Goal: Task Accomplishment & Management: Manage account settings

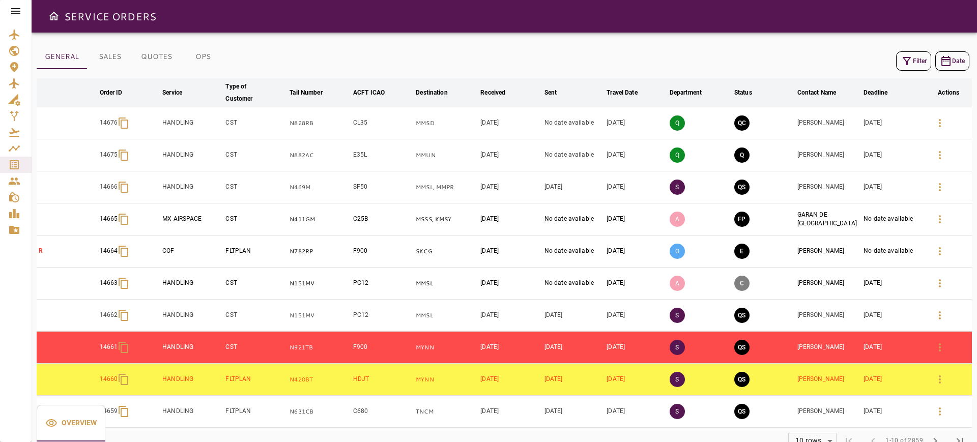
click at [901, 59] on icon "button" at bounding box center [907, 61] width 12 height 12
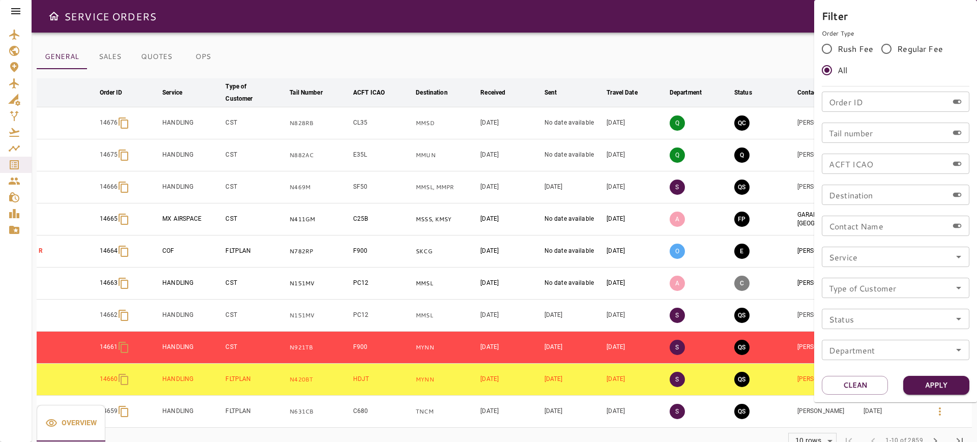
click at [862, 130] on input "Tail number" at bounding box center [885, 133] width 126 height 20
click at [863, 105] on input "Order ID" at bounding box center [885, 102] width 126 height 20
paste input "*****"
type input "*****"
click at [925, 384] on button "Apply" at bounding box center [936, 385] width 66 height 19
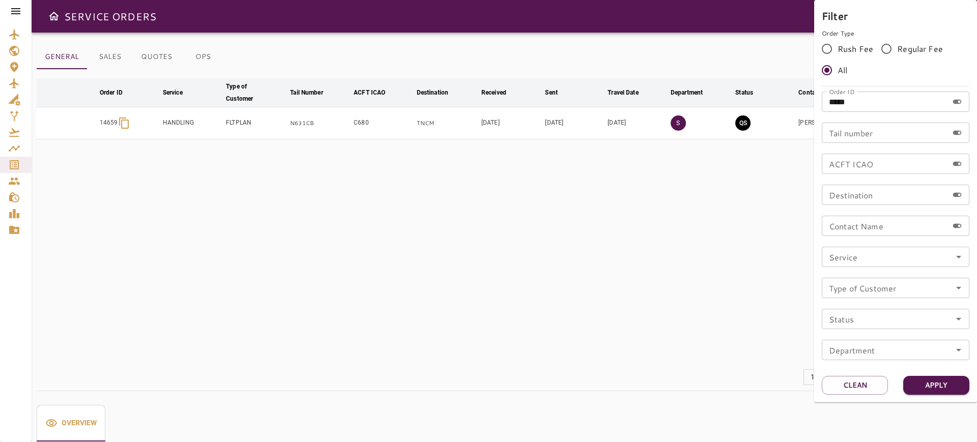
click at [520, 35] on div at bounding box center [488, 221] width 977 height 442
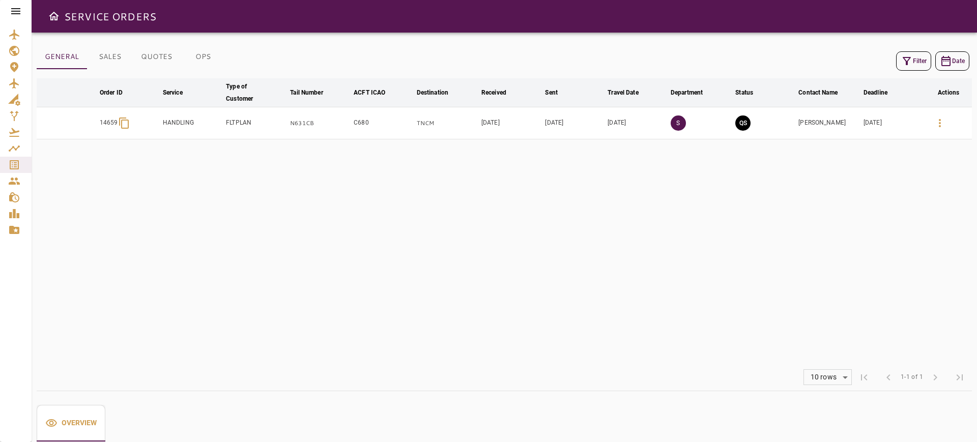
click at [936, 118] on icon "button" at bounding box center [940, 123] width 12 height 12
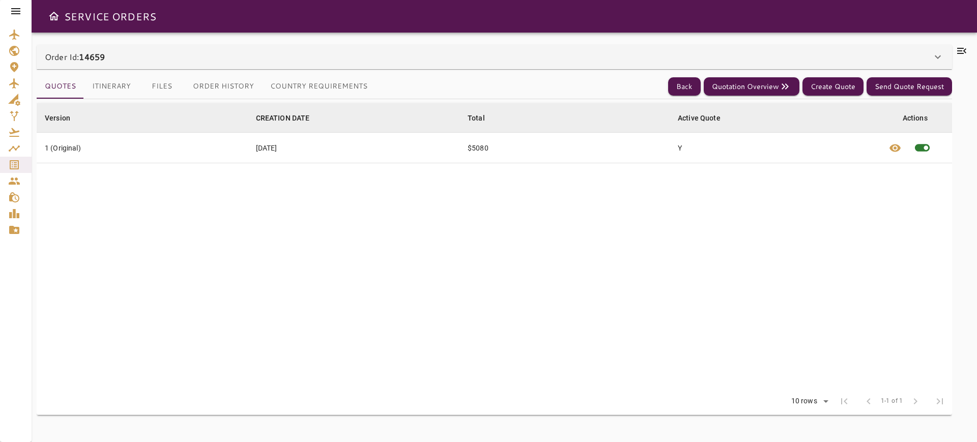
click at [144, 53] on div "Order Id: 14659" at bounding box center [488, 57] width 887 height 12
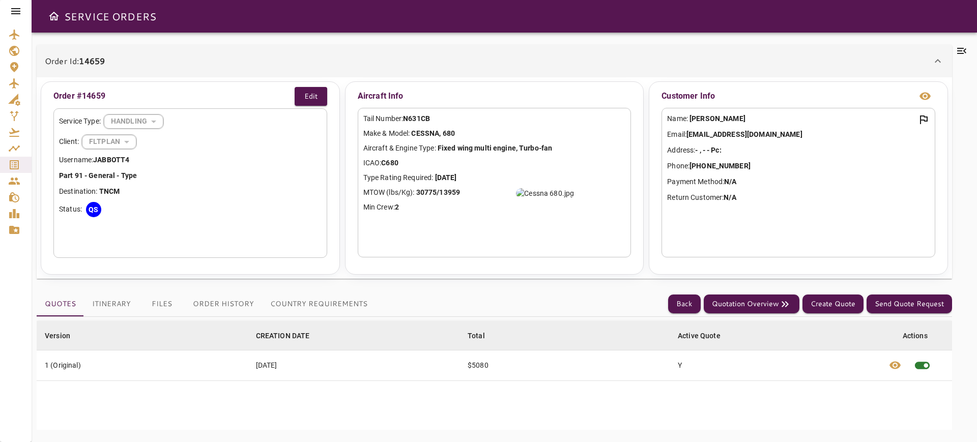
click at [144, 53] on div "Order Id: 14659" at bounding box center [494, 61] width 915 height 33
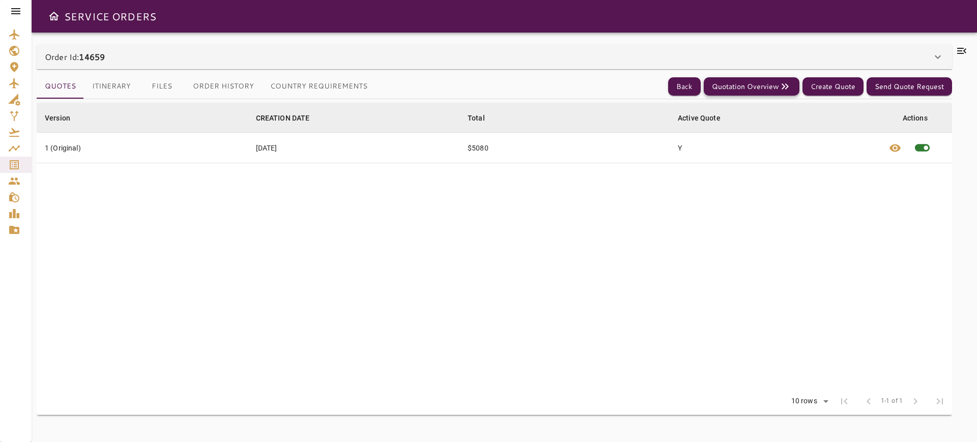
click at [766, 82] on button "Quotation Overview" at bounding box center [752, 86] width 96 height 19
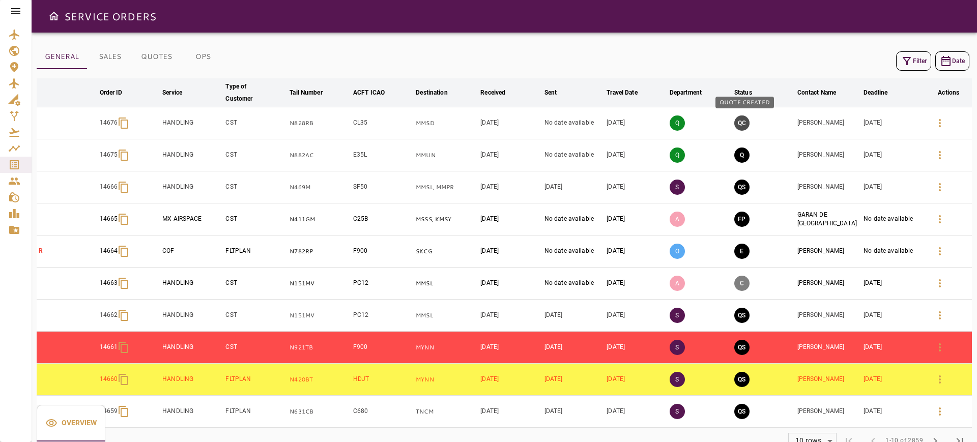
click at [742, 124] on button "QC" at bounding box center [741, 122] width 15 height 15
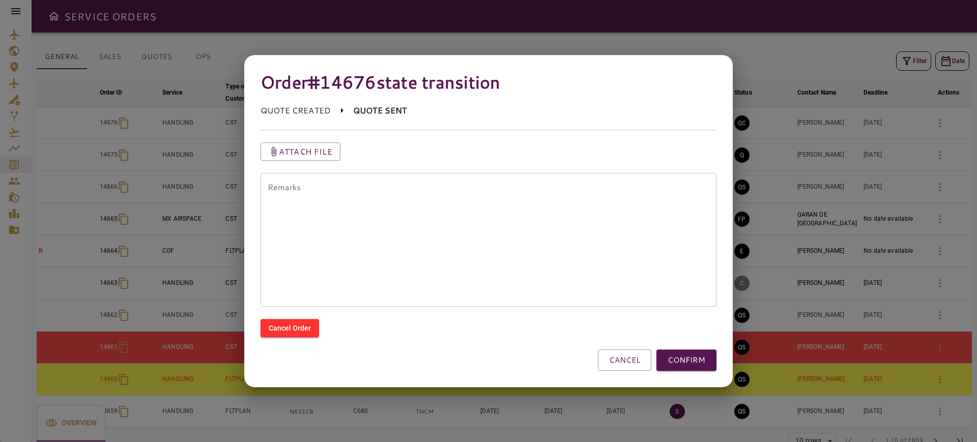
click at [452, 274] on textarea "Remarks" at bounding box center [489, 239] width 442 height 117
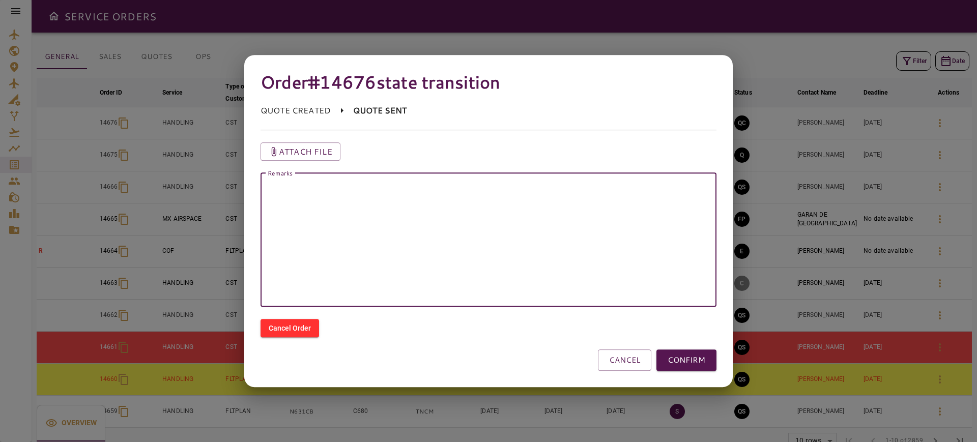
paste textarea "******"
type textarea "*"
type textarea "**********"
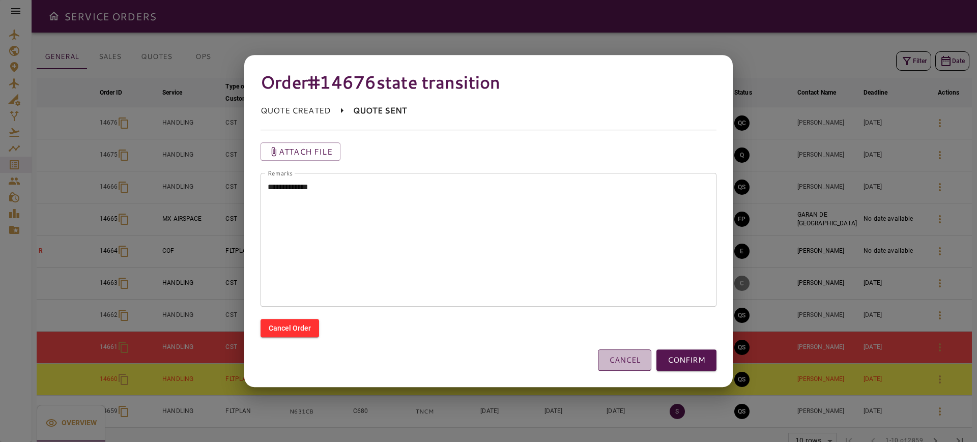
click at [635, 358] on button "CANCEL" at bounding box center [624, 360] width 53 height 21
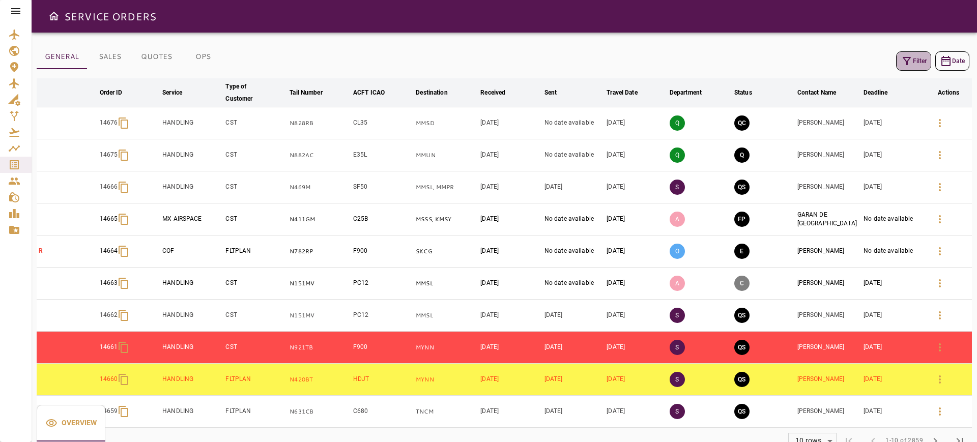
click at [917, 52] on button "Filter" at bounding box center [913, 60] width 35 height 19
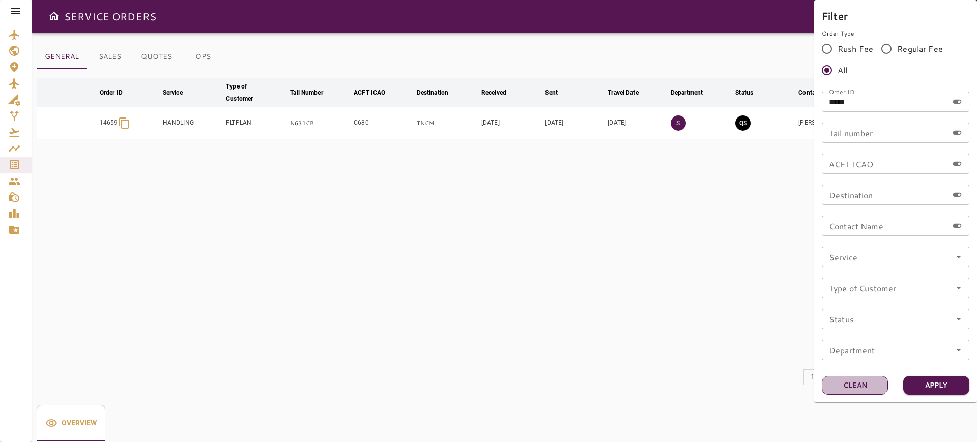
click at [860, 383] on button "Clean" at bounding box center [855, 385] width 66 height 19
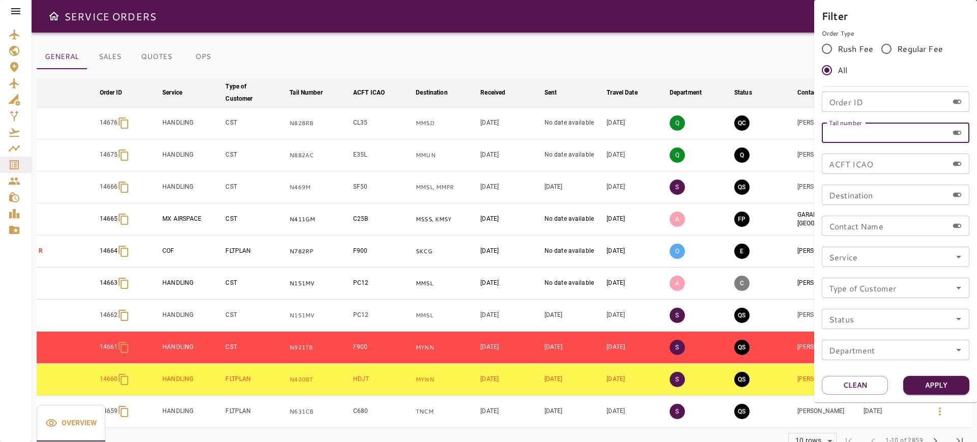
click at [884, 137] on input "Tail number" at bounding box center [885, 133] width 126 height 20
paste input "******"
type input "******"
click at [931, 373] on div "Filter Order Type Rush Fee Regular Fee All Order ID Order ID Tail number ******…" at bounding box center [895, 201] width 163 height 402
click at [927, 385] on button "Apply" at bounding box center [936, 385] width 66 height 19
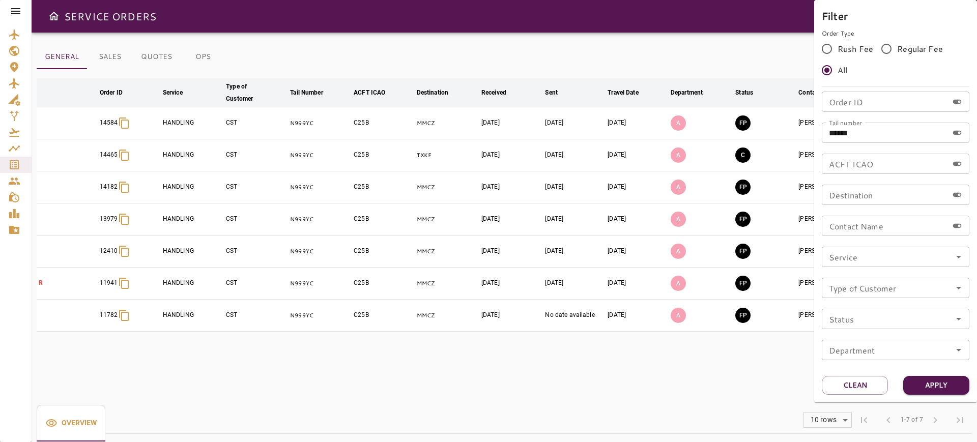
click at [605, 38] on div at bounding box center [488, 221] width 977 height 442
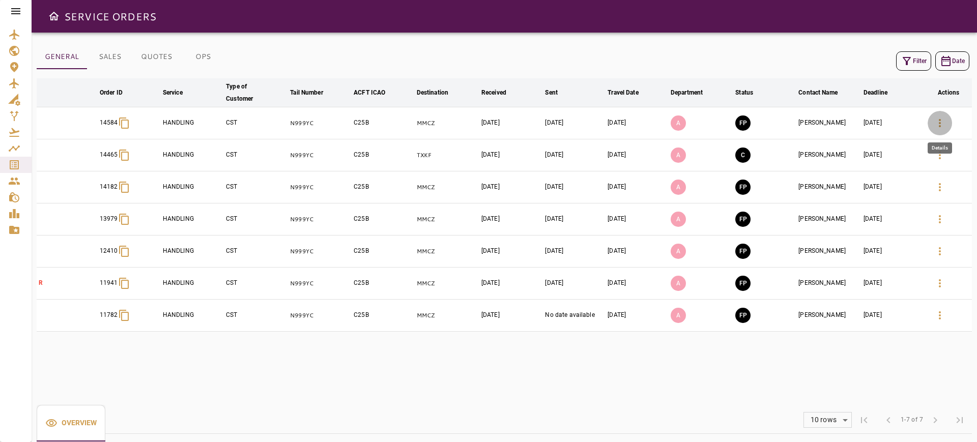
click at [938, 125] on icon "button" at bounding box center [940, 123] width 12 height 12
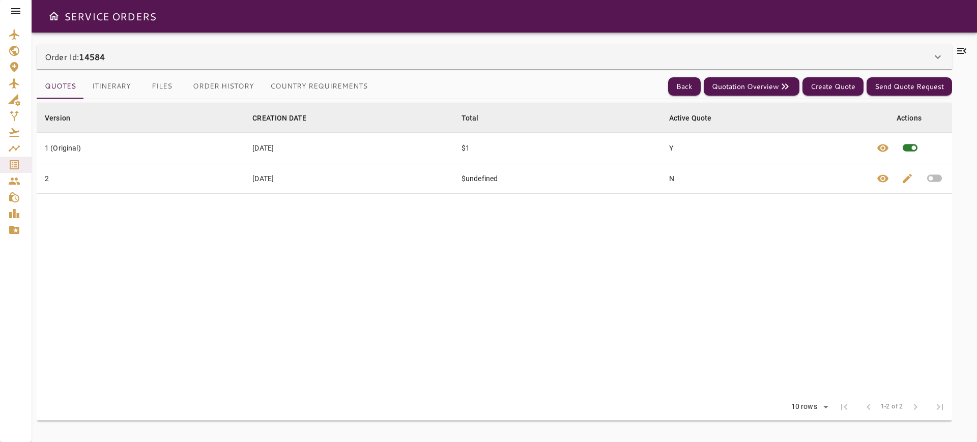
click at [705, 58] on div "Order Id: 14584" at bounding box center [488, 57] width 887 height 12
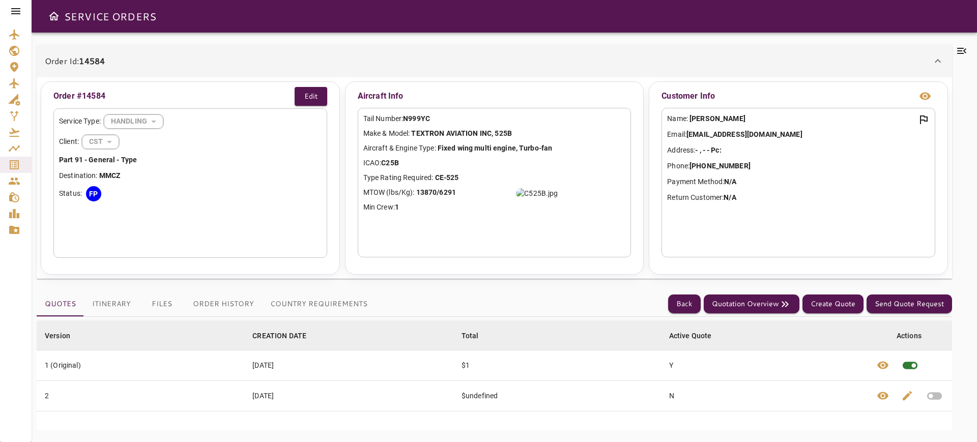
click at [967, 49] on icon at bounding box center [962, 51] width 12 height 12
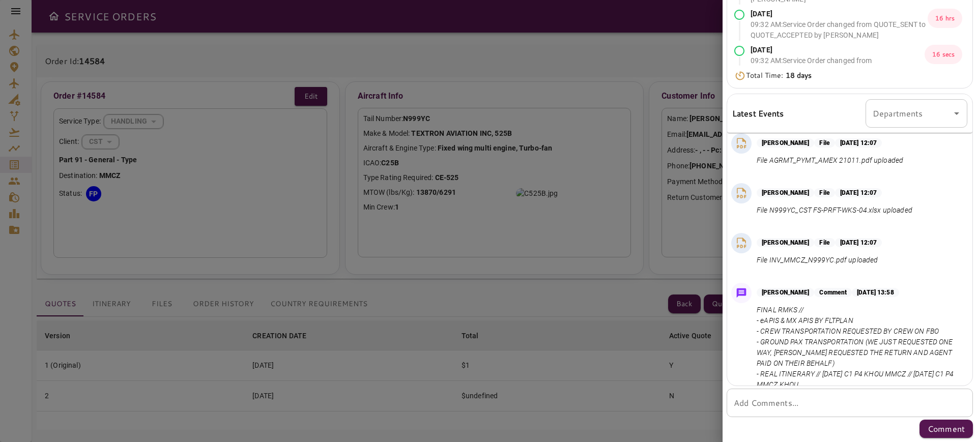
scroll to position [518, 0]
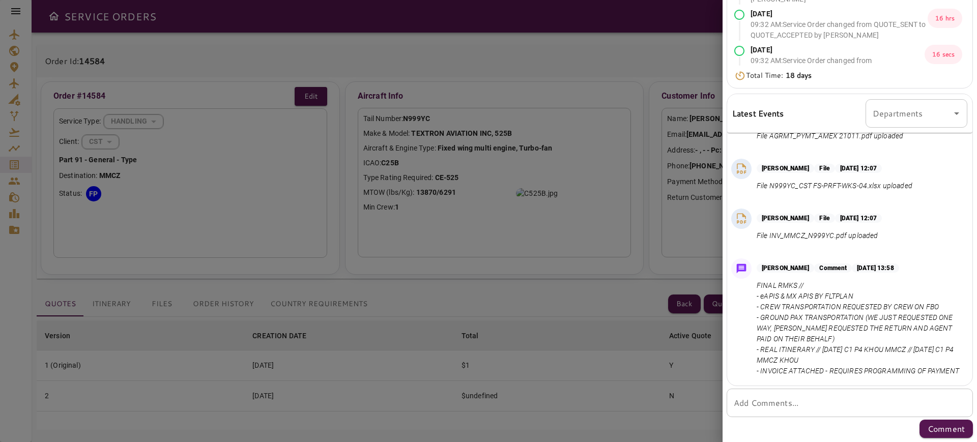
drag, startPoint x: 759, startPoint y: 302, endPoint x: 822, endPoint y: 322, distance: 65.7
click at [822, 322] on p "FINAL RMKS // - eAPIS & MX APIS BY FLTPLAN - CREW TRANSPORTATION REQUESTED BY C…" at bounding box center [860, 328] width 207 height 96
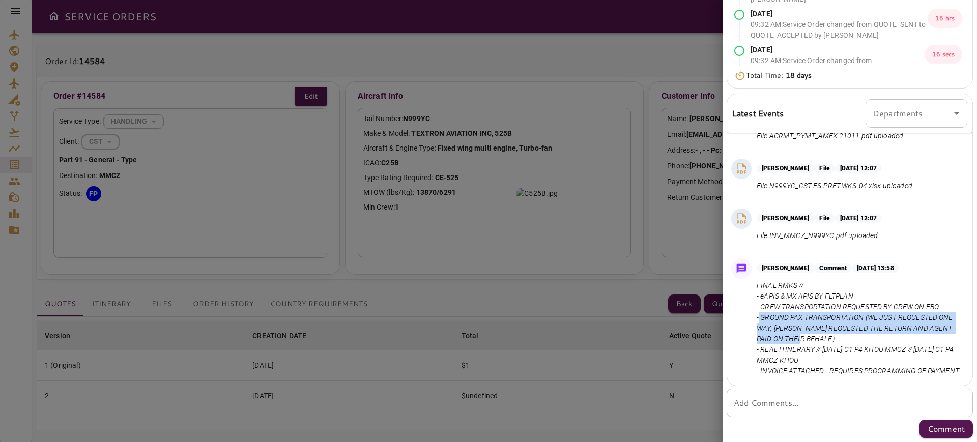
drag, startPoint x: 820, startPoint y: 325, endPoint x: 759, endPoint y: 305, distance: 64.2
click at [759, 305] on p "FINAL RMKS // - eAPIS & MX APIS BY FLTPLAN - CREW TRANSPORTATION REQUESTED BY C…" at bounding box center [860, 328] width 207 height 96
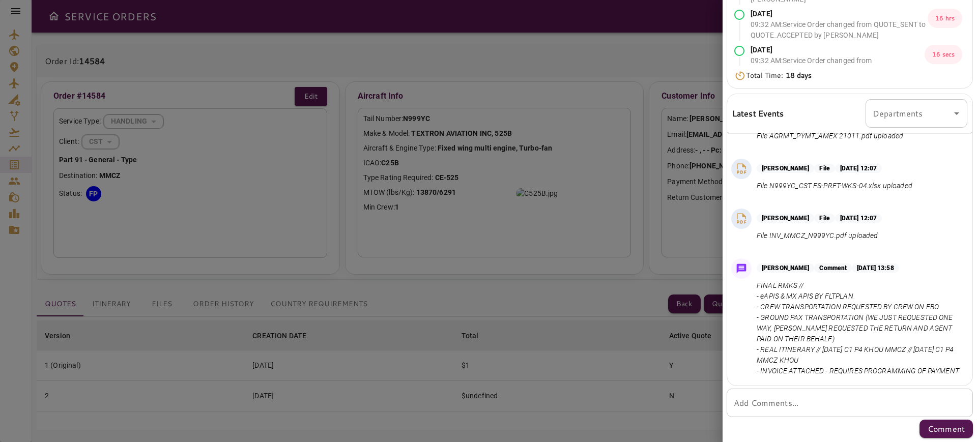
click at [836, 345] on p "FINAL RMKS // - eAPIS & MX APIS BY FLTPLAN - CREW TRANSPORTATION REQUESTED BY C…" at bounding box center [860, 328] width 207 height 96
drag, startPoint x: 763, startPoint y: 339, endPoint x: 871, endPoint y: 352, distance: 108.7
click at [871, 352] on p "FINAL RMKS // - eAPIS & MX APIS BY FLTPLAN - CREW TRANSPORTATION REQUESTED BY C…" at bounding box center [860, 328] width 207 height 96
click at [866, 371] on p "FINAL RMKS // - eAPIS & MX APIS BY FLTPLAN - CREW TRANSPORTATION REQUESTED BY C…" at bounding box center [860, 328] width 207 height 96
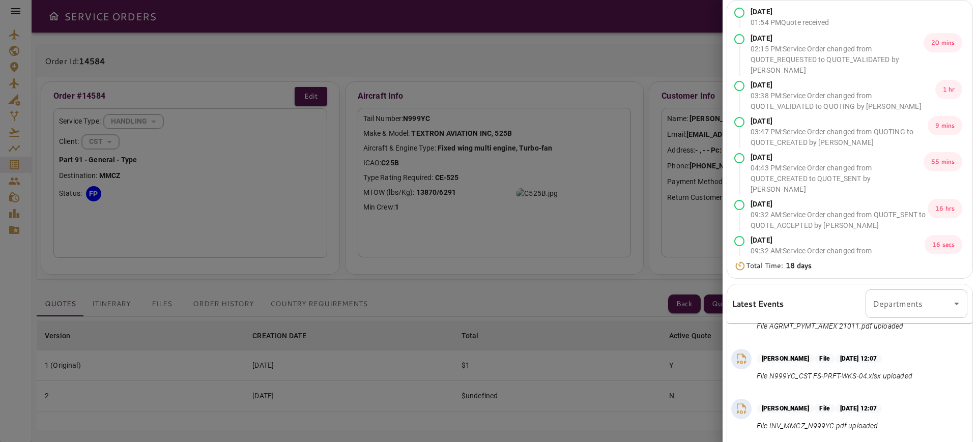
scroll to position [0, 0]
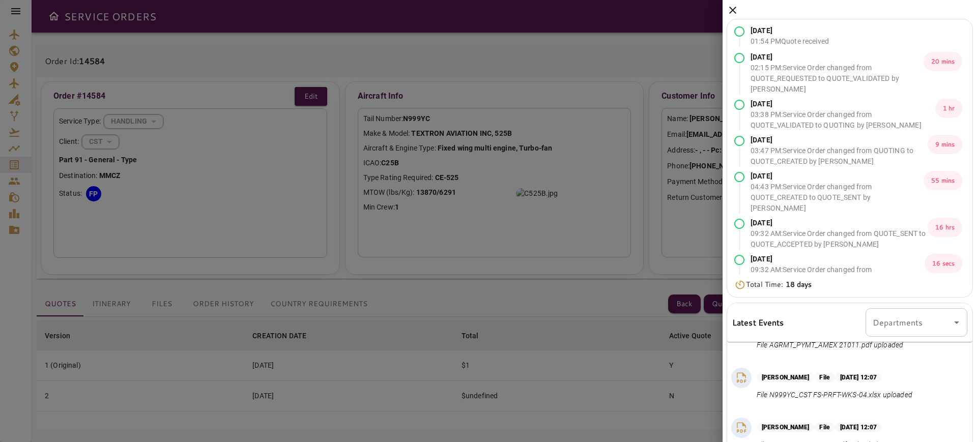
click at [731, 4] on icon at bounding box center [733, 10] width 12 height 12
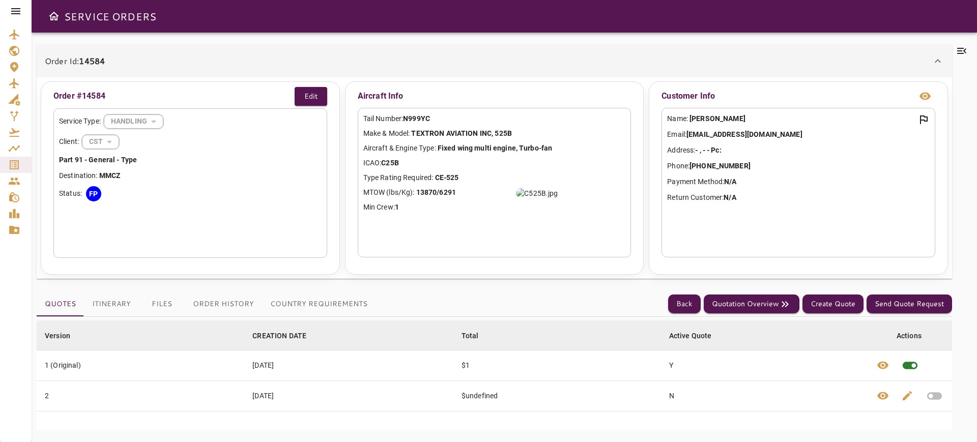
click at [116, 296] on button "Itinerary" at bounding box center [111, 304] width 55 height 24
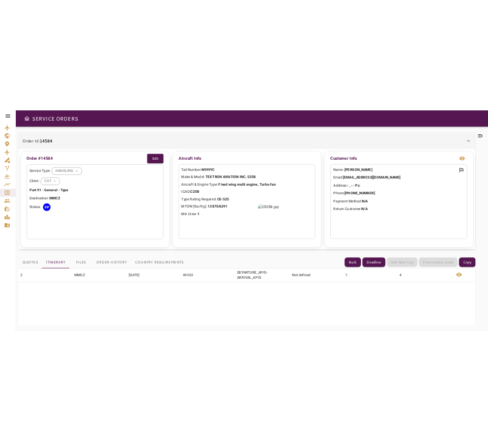
scroll to position [127, 0]
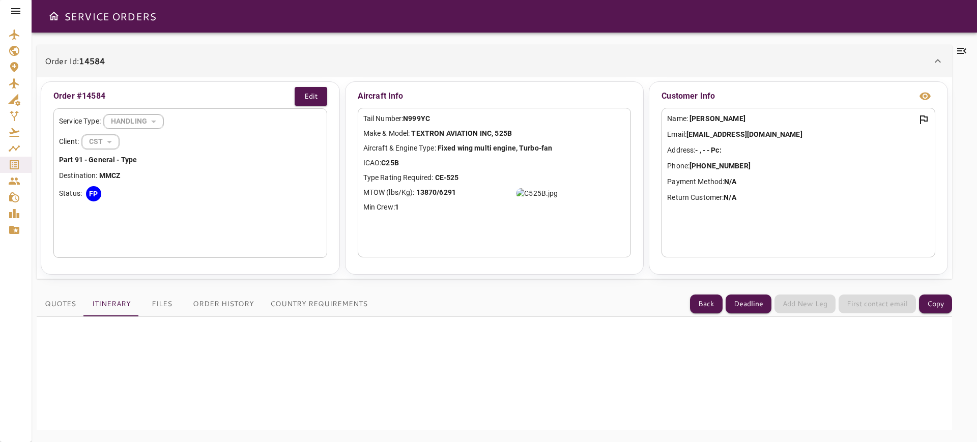
click at [175, 311] on button "Files" at bounding box center [162, 304] width 46 height 24
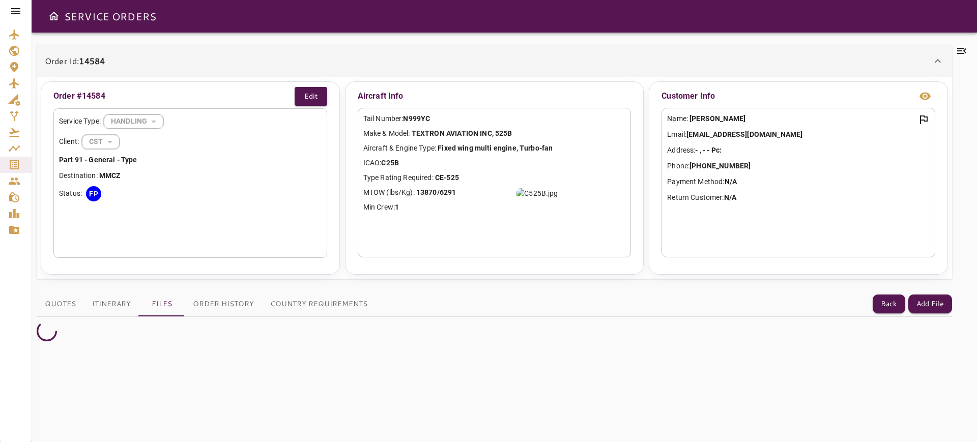
click at [296, 56] on div "Order Id: 14584" at bounding box center [488, 61] width 887 height 12
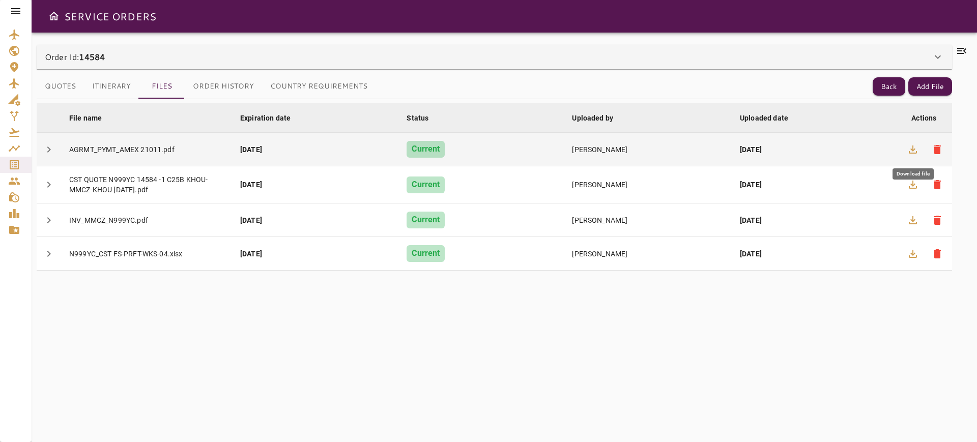
click at [913, 148] on icon "button" at bounding box center [913, 149] width 12 height 12
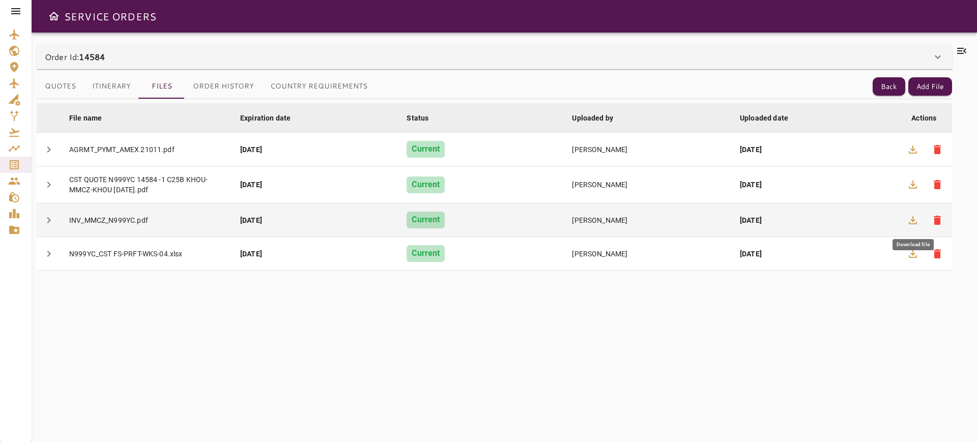
click at [909, 220] on icon "button" at bounding box center [913, 220] width 12 height 12
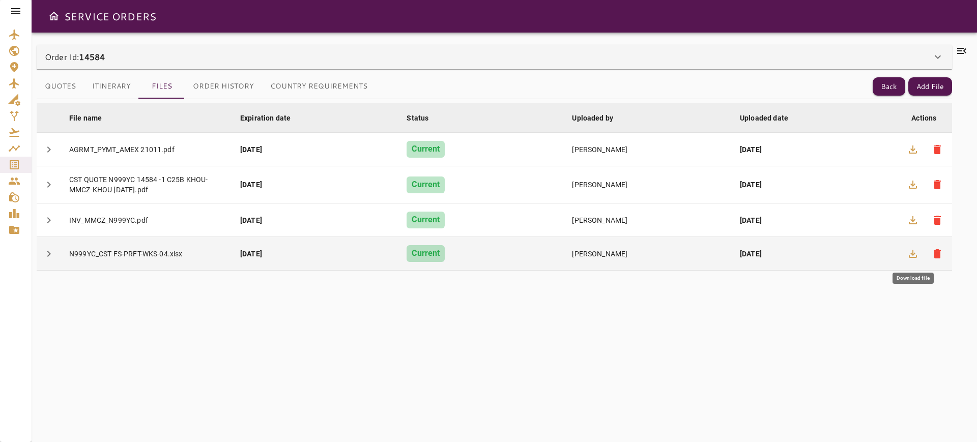
click at [913, 253] on icon "button" at bounding box center [913, 254] width 8 height 8
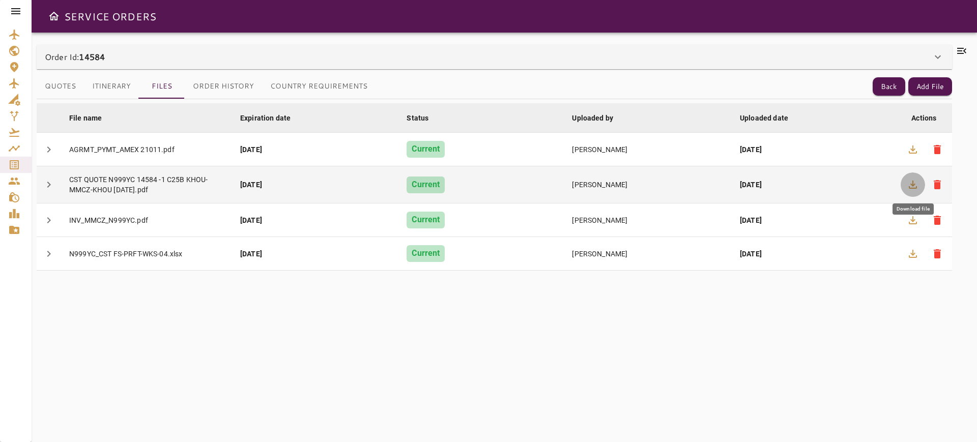
click at [912, 180] on icon "button" at bounding box center [913, 185] width 12 height 12
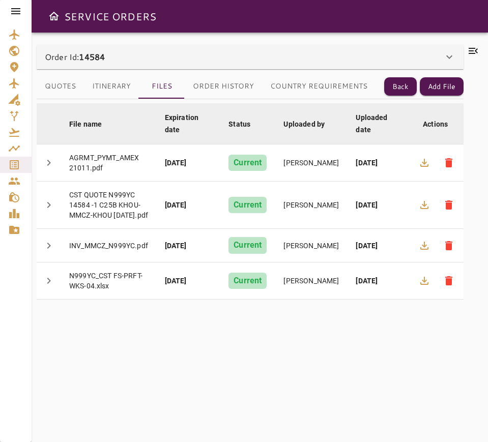
click at [477, 52] on icon at bounding box center [473, 51] width 9 height 6
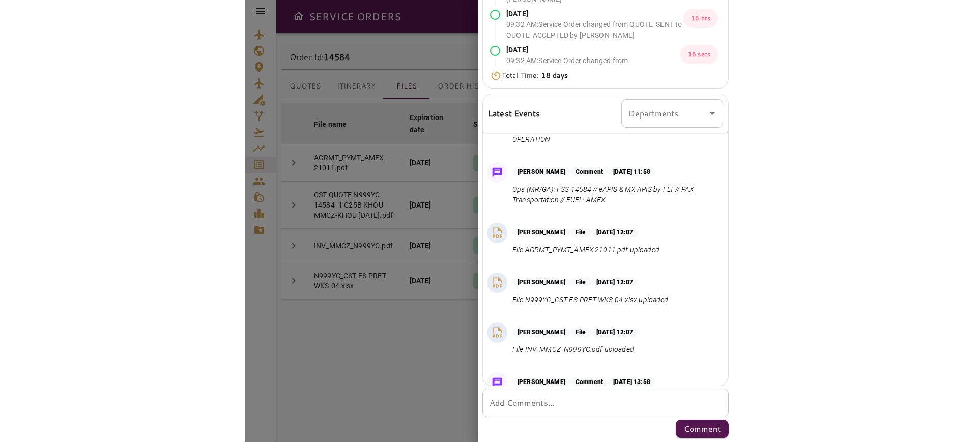
scroll to position [518, 0]
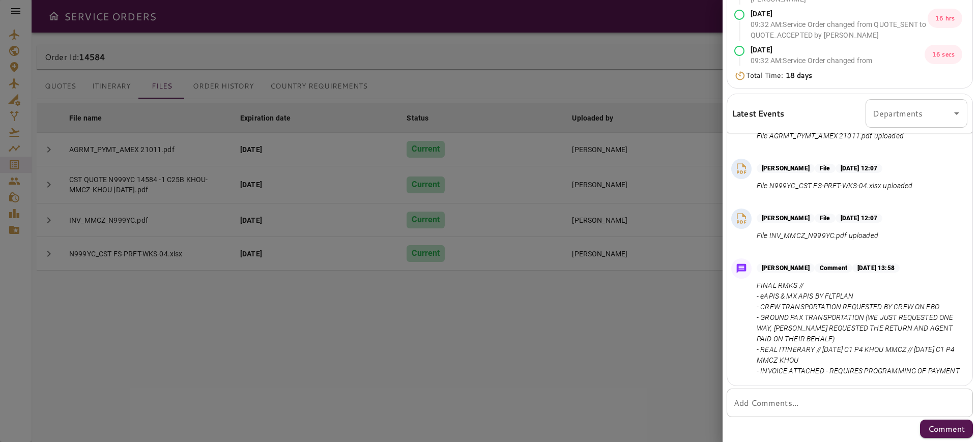
click at [814, 394] on div "* Add Comments..." at bounding box center [850, 403] width 246 height 28
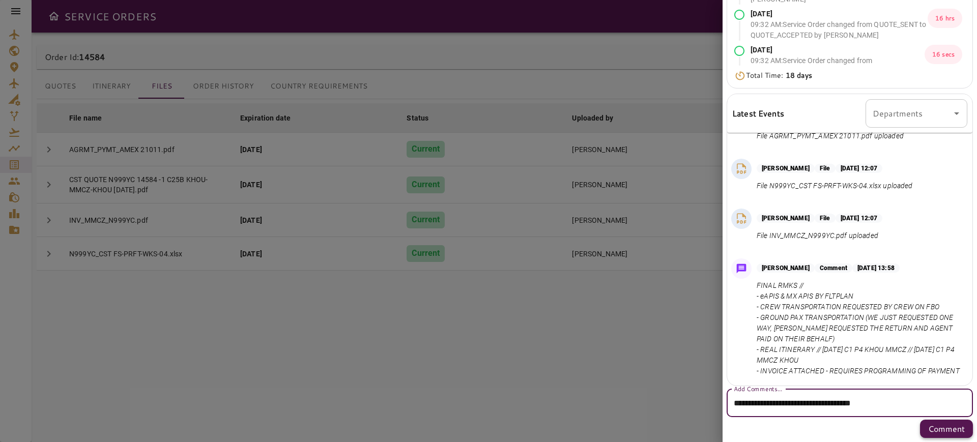
type textarea "**********"
click at [941, 429] on p "Comment" at bounding box center [946, 429] width 37 height 12
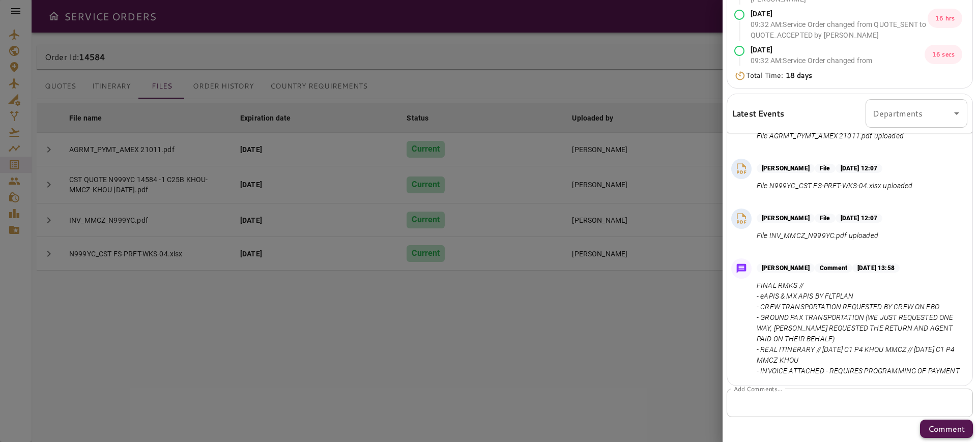
scroll to position [0, 0]
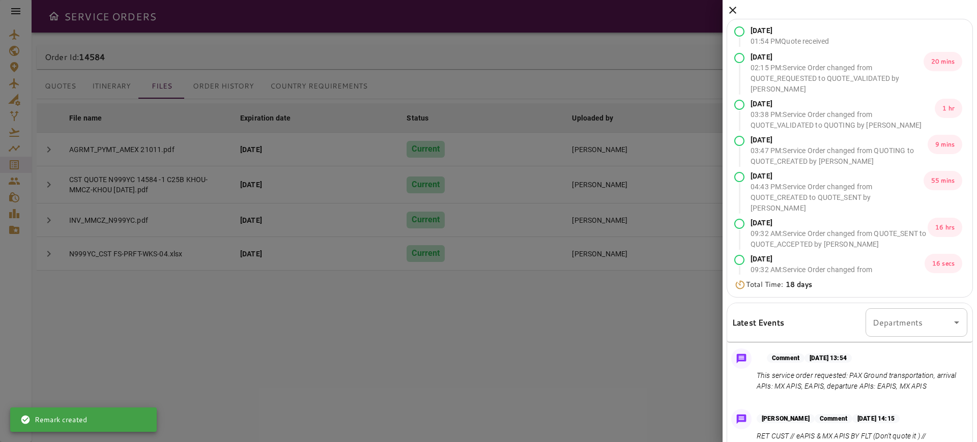
click at [733, 9] on icon at bounding box center [732, 10] width 7 height 7
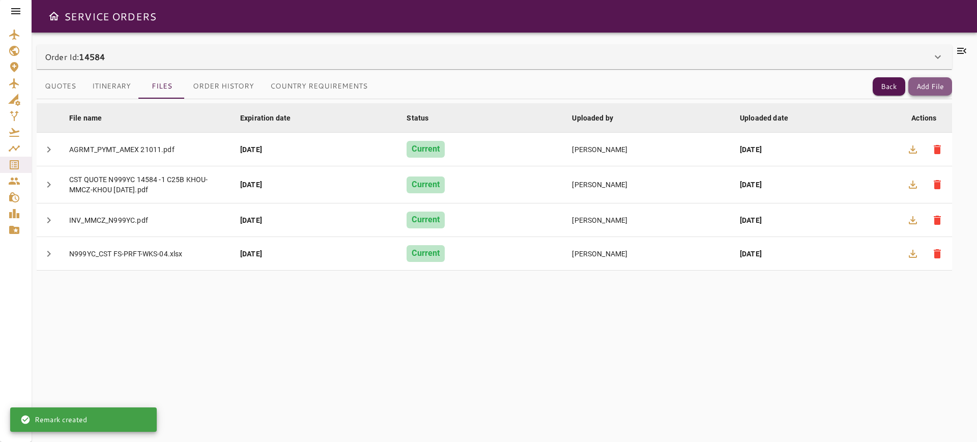
click at [920, 90] on button "Add File" at bounding box center [930, 86] width 44 height 19
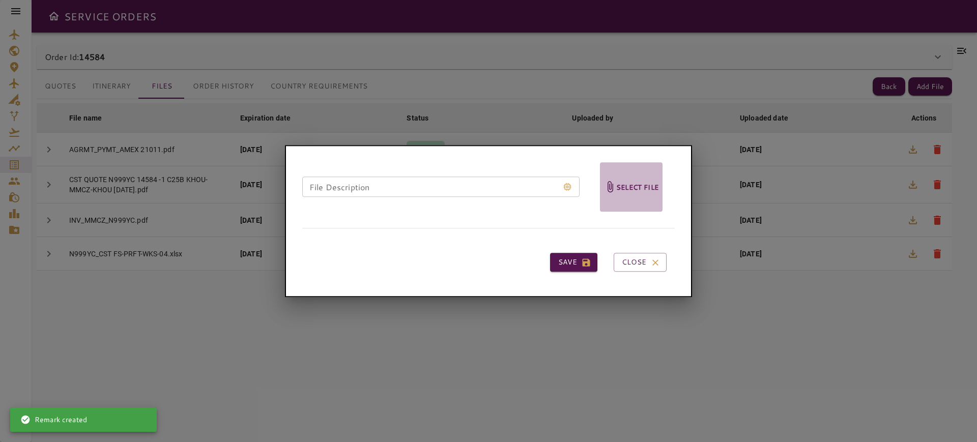
click at [630, 176] on span "Select file" at bounding box center [631, 187] width 63 height 50
click at [0, 0] on input "Select file" at bounding box center [0, 0] width 0 height 0
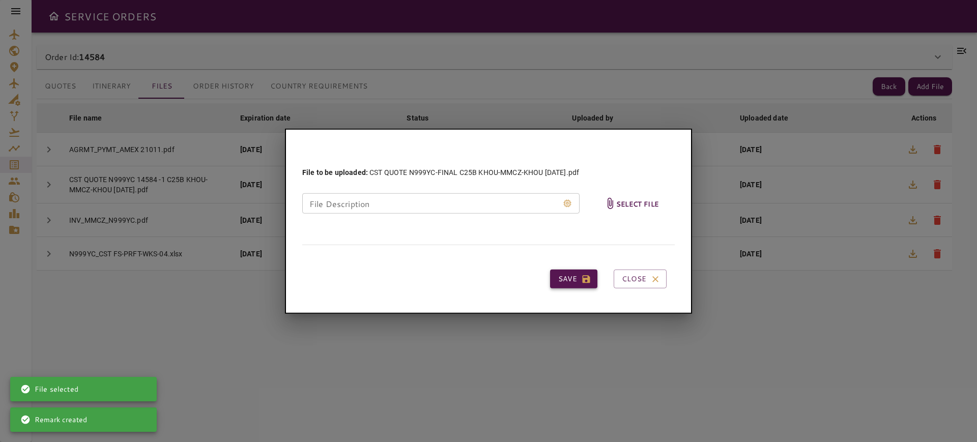
click at [576, 275] on button "Save" at bounding box center [573, 279] width 47 height 19
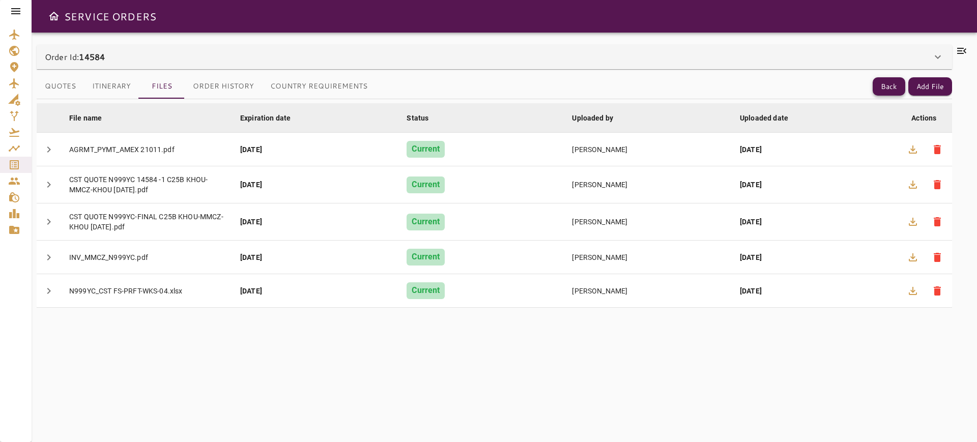
click at [880, 82] on button "Back" at bounding box center [889, 86] width 33 height 19
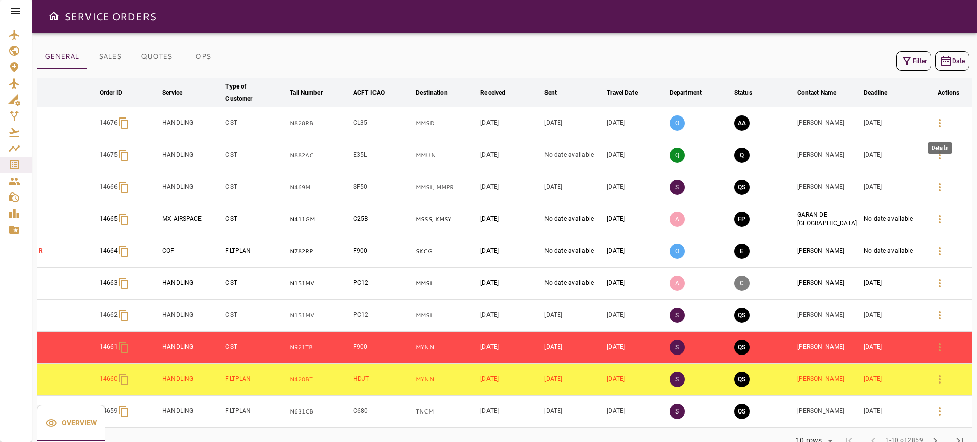
click at [946, 126] on icon "button" at bounding box center [940, 123] width 12 height 12
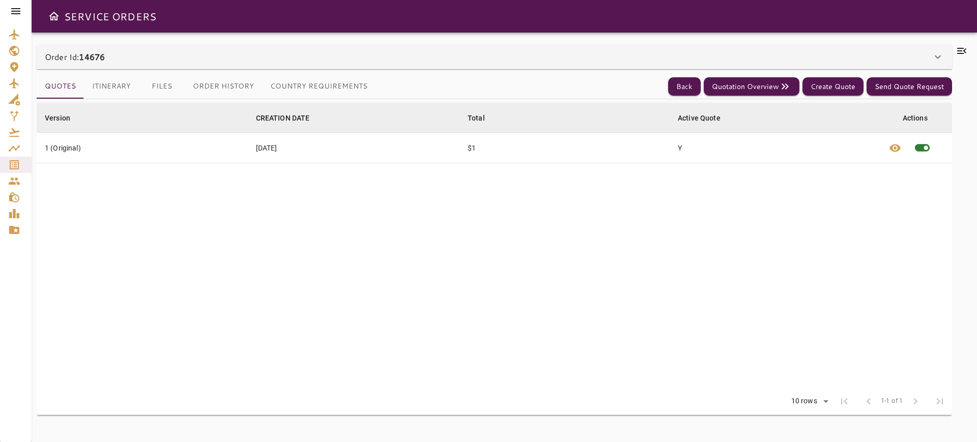
click at [908, 46] on div "Order Id: 14676" at bounding box center [494, 57] width 915 height 24
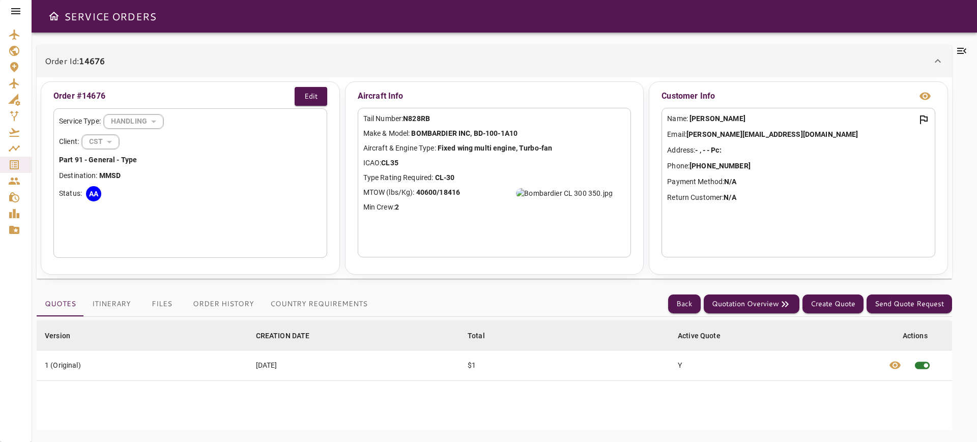
click at [955, 55] on div at bounding box center [962, 237] width 20 height 385
click at [967, 50] on icon at bounding box center [962, 51] width 12 height 12
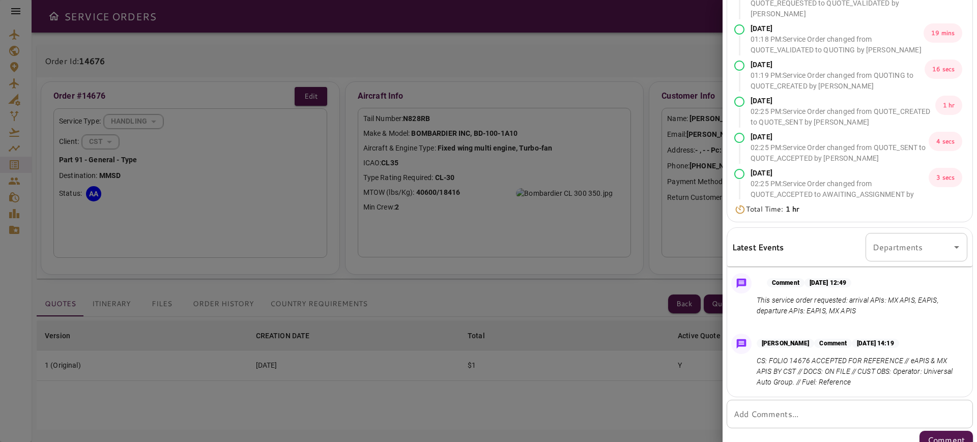
scroll to position [87, 0]
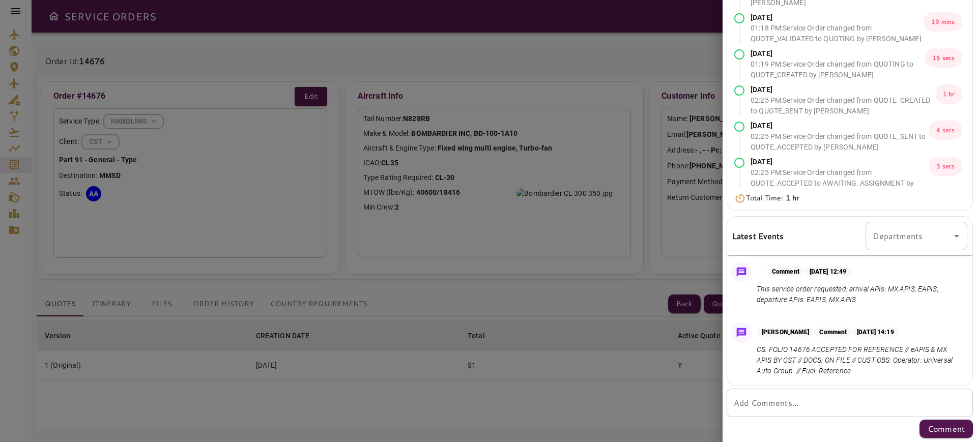
click at [793, 386] on div "[DATE] 12:49 PM Quote received [DATE] 12:59 PM : Service Order changed from QUO…" at bounding box center [850, 178] width 254 height 529
click at [796, 412] on div "* Add Comments..." at bounding box center [850, 403] width 246 height 28
paste textarea "**********"
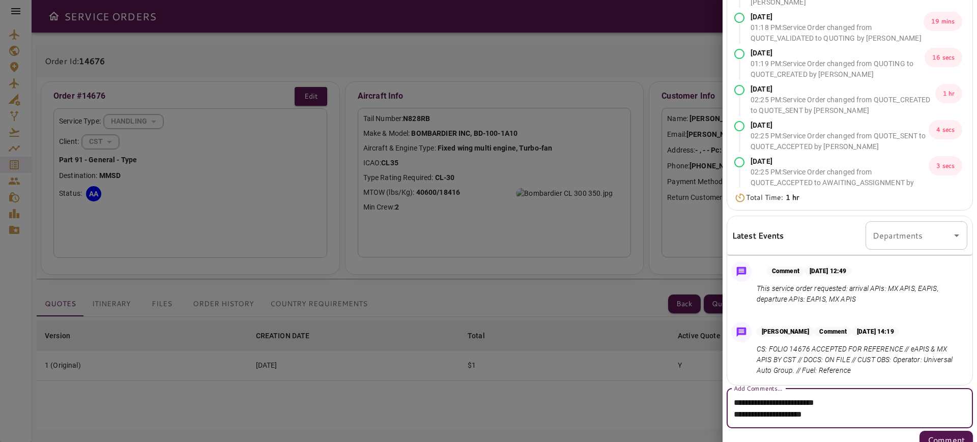
click at [889, 400] on textarea "**********" at bounding box center [845, 408] width 222 height 23
drag, startPoint x: 872, startPoint y: 409, endPoint x: 902, endPoint y: 401, distance: 31.0
click at [901, 401] on textarea "**********" at bounding box center [845, 408] width 222 height 23
drag, startPoint x: 910, startPoint y: 401, endPoint x: 873, endPoint y: 404, distance: 37.3
click at [873, 404] on textarea "**********" at bounding box center [845, 408] width 222 height 23
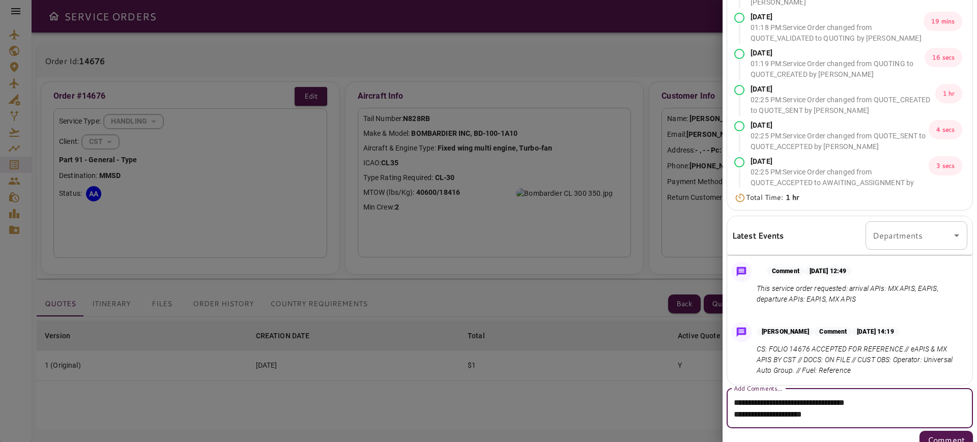
click at [862, 413] on textarea "**********" at bounding box center [845, 408] width 222 height 23
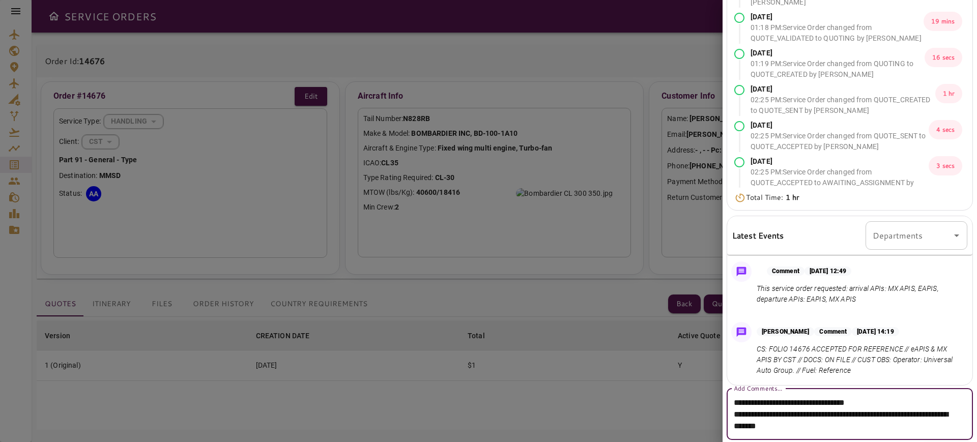
click at [885, 415] on textarea "**********" at bounding box center [845, 414] width 222 height 35
click at [948, 427] on textarea "**********" at bounding box center [845, 414] width 222 height 35
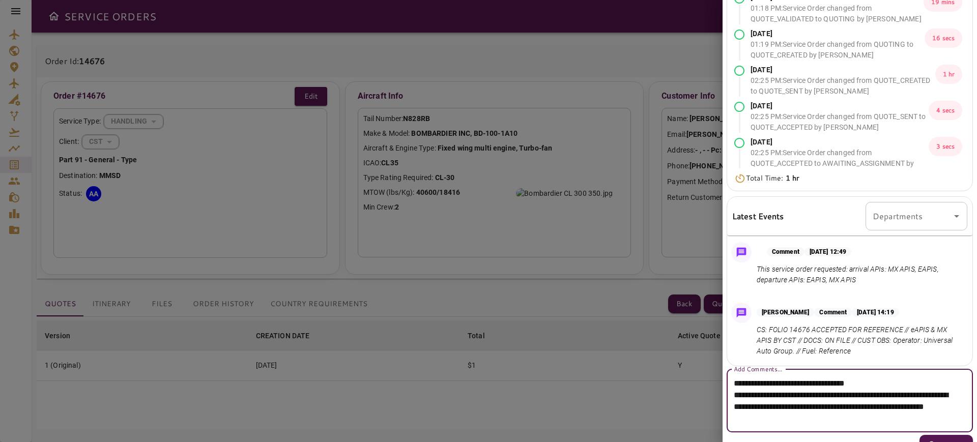
scroll to position [122, 0]
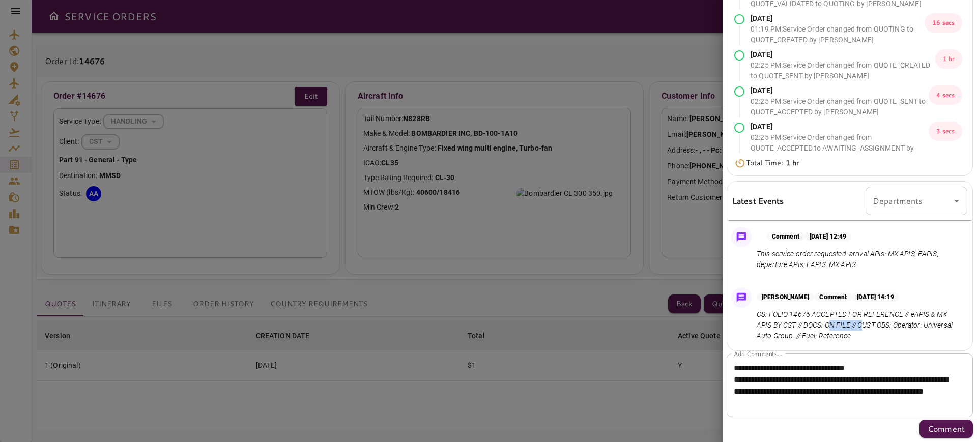
drag, startPoint x: 829, startPoint y: 326, endPoint x: 863, endPoint y: 321, distance: 34.5
click at [863, 321] on p "CS: FOLIO 14676 ACCEPTED FOR REFERENCE // eAPIS & MX APIS BY CST // DOCS: ON FI…" at bounding box center [860, 325] width 207 height 32
click at [936, 322] on p "CS: FOLIO 14676 ACCEPTED FOR REFERENCE // eAPIS & MX APIS BY CST // DOCS: ON FI…" at bounding box center [860, 325] width 207 height 32
drag, startPoint x: 897, startPoint y: 325, endPoint x: 824, endPoint y: 338, distance: 73.9
click at [824, 340] on p "CS: FOLIO 14676 ACCEPTED FOR REFERENCE // eAPIS & MX APIS BY CST // DOCS: ON FI…" at bounding box center [860, 325] width 207 height 32
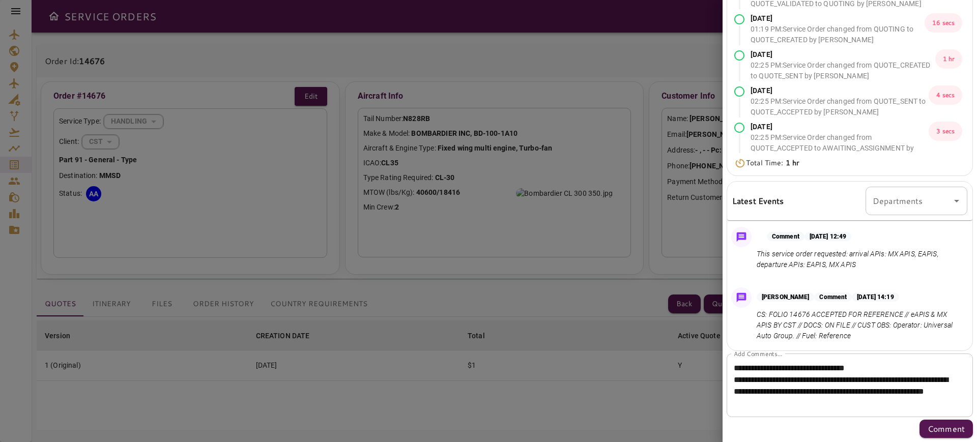
click at [878, 335] on p "CS: FOLIO 14676 ACCEPTED FOR REFERENCE // eAPIS & MX APIS BY CST // DOCS: ON FI…" at bounding box center [860, 325] width 207 height 32
drag, startPoint x: 896, startPoint y: 325, endPoint x: 823, endPoint y: 336, distance: 74.1
click at [823, 336] on p "CS: FOLIO 14676 ACCEPTED FOR REFERENCE // eAPIS & MX APIS BY CST // DOCS: ON FI…" at bounding box center [860, 325] width 207 height 32
copy p "Operator: Universal Auto Group"
drag, startPoint x: 923, startPoint y: 391, endPoint x: 934, endPoint y: 390, distance: 10.8
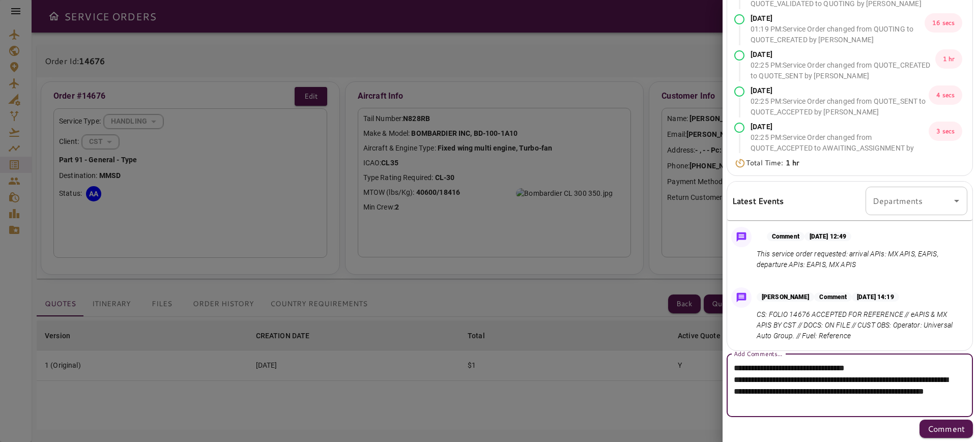
click at [934, 390] on textarea "**********" at bounding box center [845, 385] width 222 height 47
paste textarea "**********"
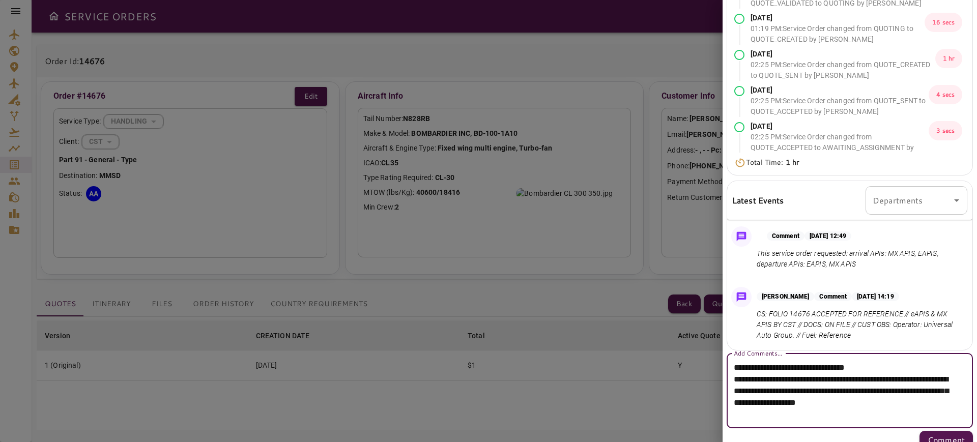
drag, startPoint x: 735, startPoint y: 380, endPoint x: 707, endPoint y: 363, distance: 32.5
click at [254, 363] on div "[DATE] 12:49 PM Quote received [DATE] 12:59 PM : Service Order changed from QUO…" at bounding box center [127, 221] width 254 height 442
type textarea "**********"
click at [932, 440] on p "Comment" at bounding box center [946, 440] width 37 height 12
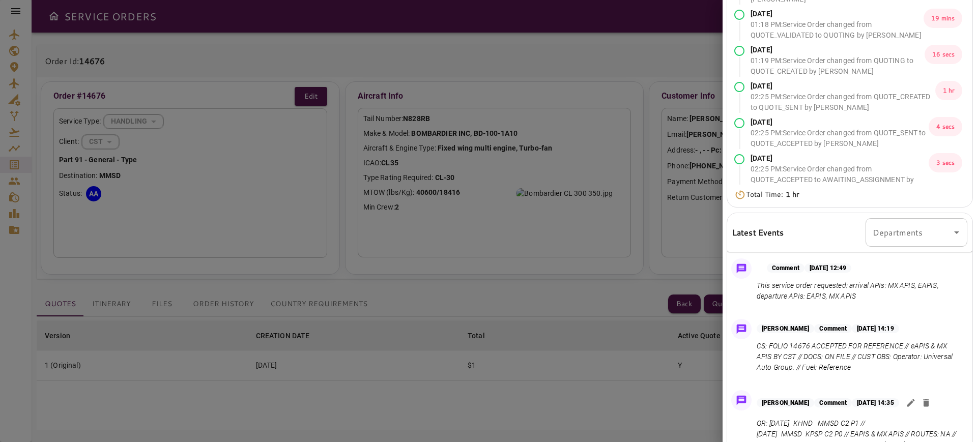
scroll to position [175, 0]
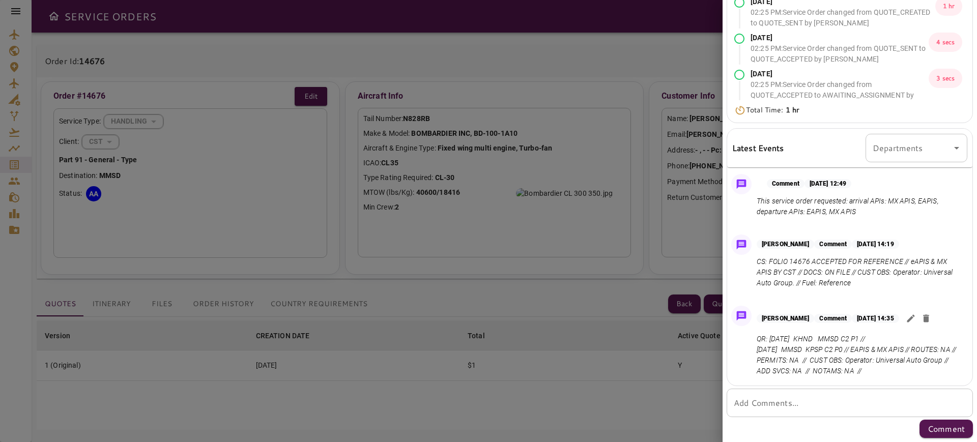
click at [912, 315] on icon "button" at bounding box center [911, 318] width 10 height 10
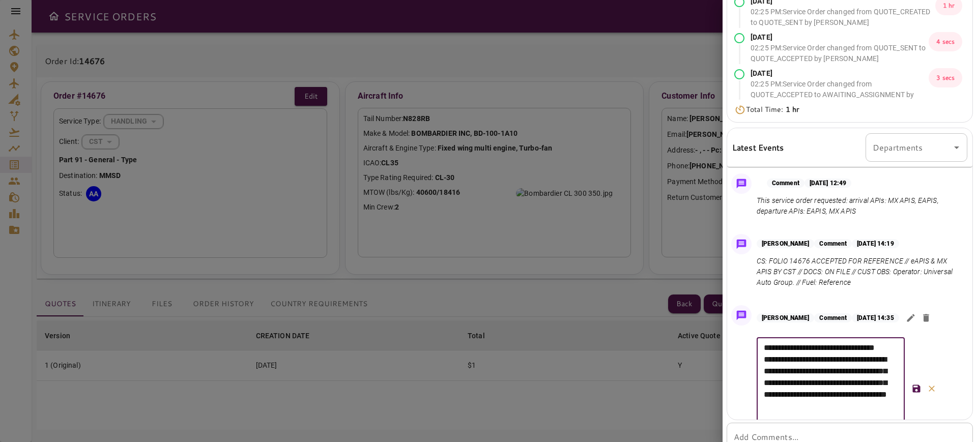
click at [777, 348] on textarea "**********" at bounding box center [831, 389] width 134 height 94
click at [780, 348] on textarea "**********" at bounding box center [831, 389] width 134 height 94
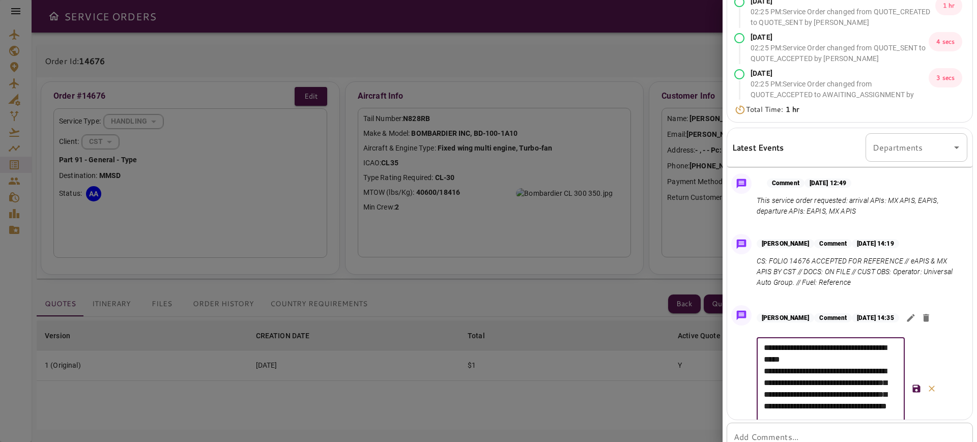
click at [784, 349] on textarea "**********" at bounding box center [831, 389] width 134 height 94
type textarea "**********"
click at [912, 390] on icon "button" at bounding box center [916, 389] width 10 height 10
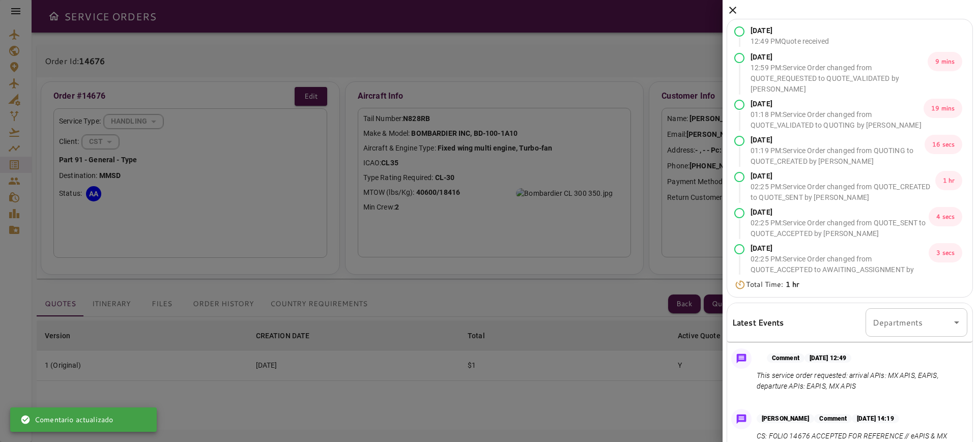
click at [732, 10] on icon at bounding box center [732, 10] width 7 height 7
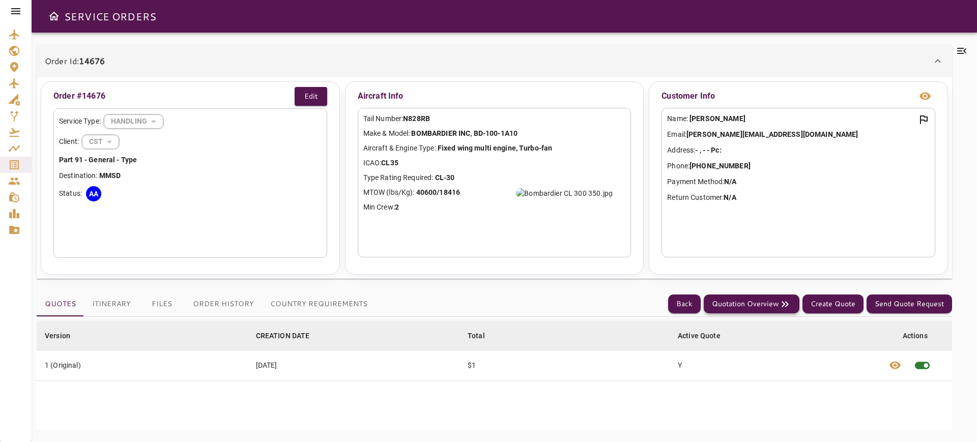
click at [754, 304] on button "Quotation Overview" at bounding box center [752, 304] width 96 height 19
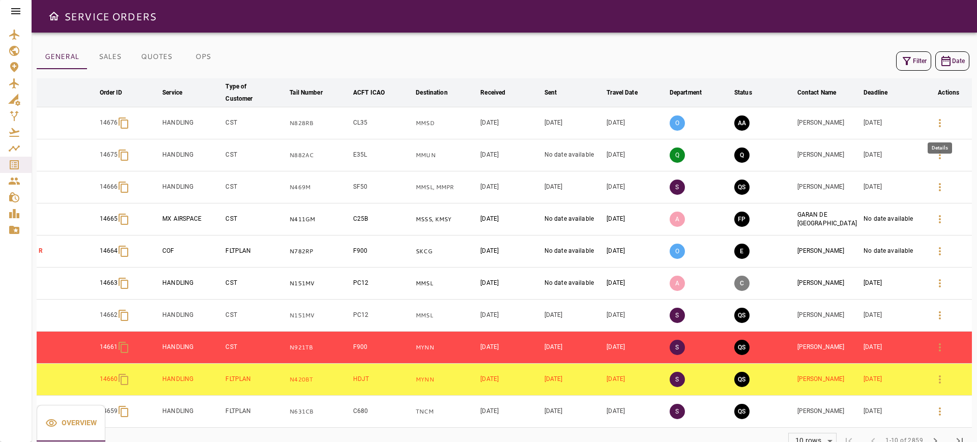
click at [941, 120] on icon "button" at bounding box center [940, 123] width 2 height 8
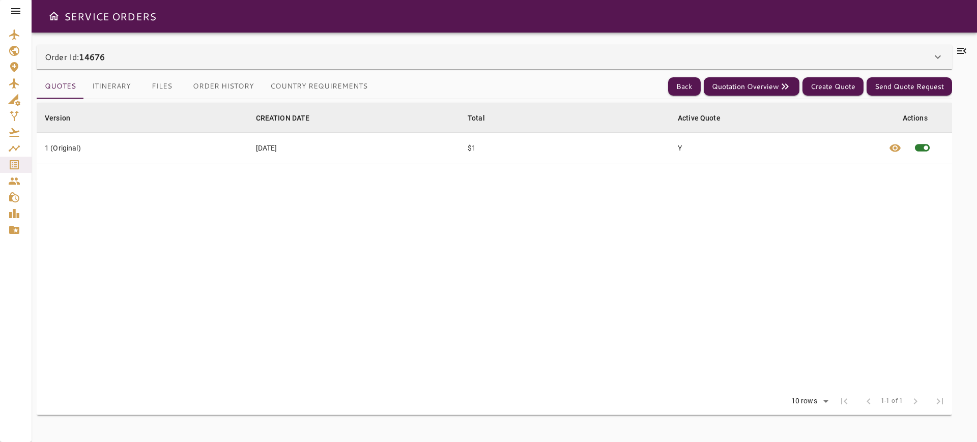
click at [111, 84] on button "Itinerary" at bounding box center [111, 86] width 55 height 24
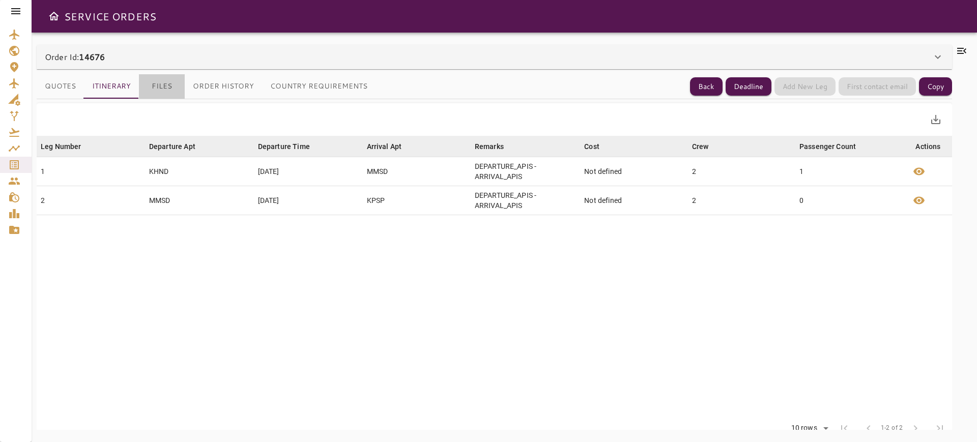
click at [161, 89] on button "Files" at bounding box center [162, 86] width 46 height 24
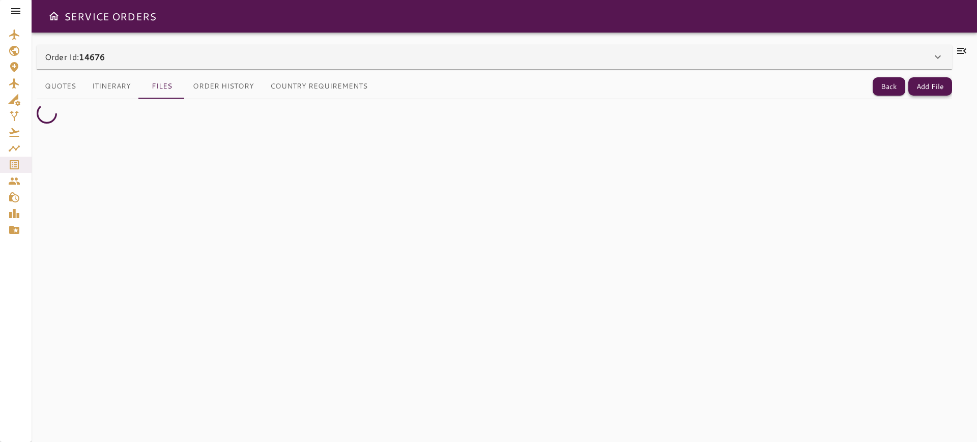
click at [929, 89] on button "Add File" at bounding box center [930, 86] width 44 height 19
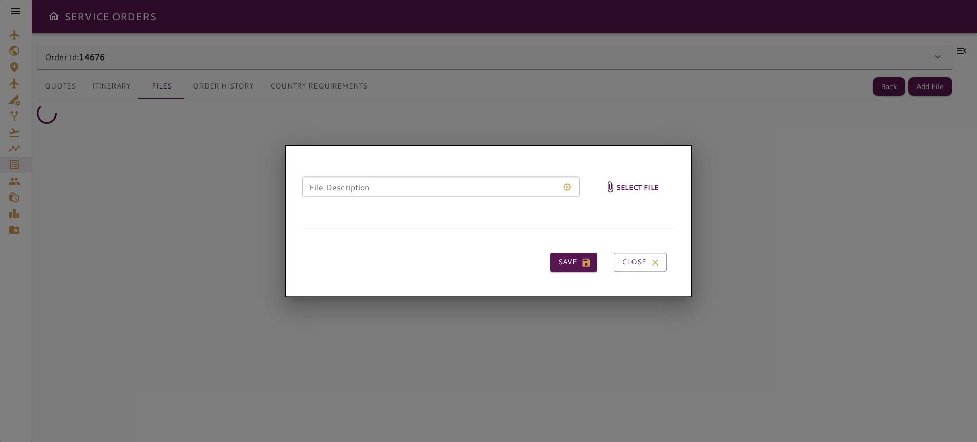
click at [636, 188] on h6 "Select file" at bounding box center [637, 187] width 42 height 12
click at [0, 0] on input "Select file" at bounding box center [0, 0] width 0 height 0
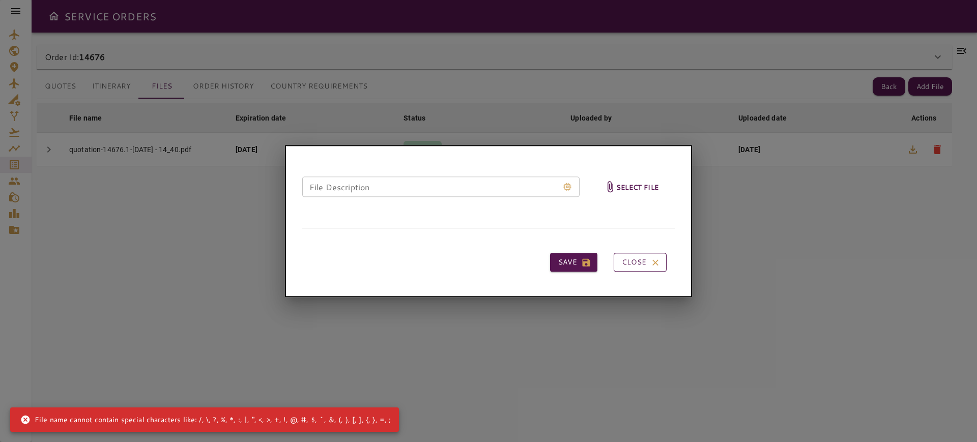
click at [627, 265] on button "Close" at bounding box center [640, 262] width 53 height 19
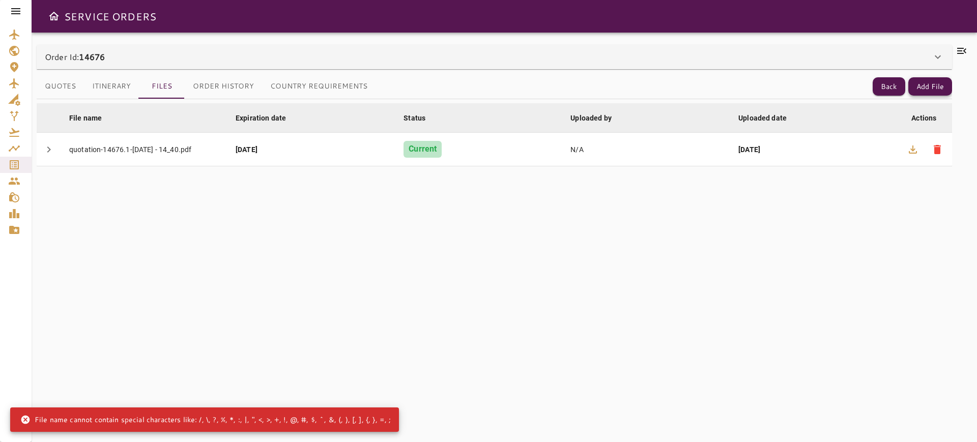
click at [947, 82] on button "Add File" at bounding box center [930, 86] width 44 height 19
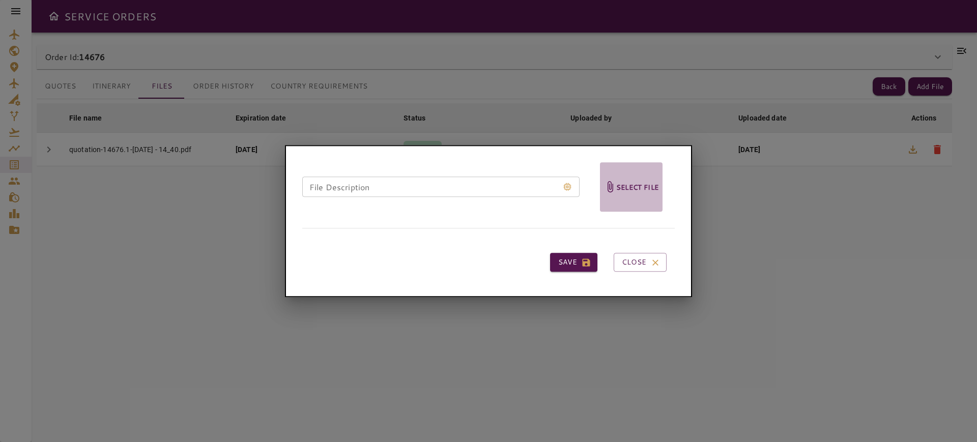
click at [651, 188] on h6 "Select file" at bounding box center [637, 187] width 42 height 12
click at [0, 0] on input "Select file" at bounding box center [0, 0] width 0 height 0
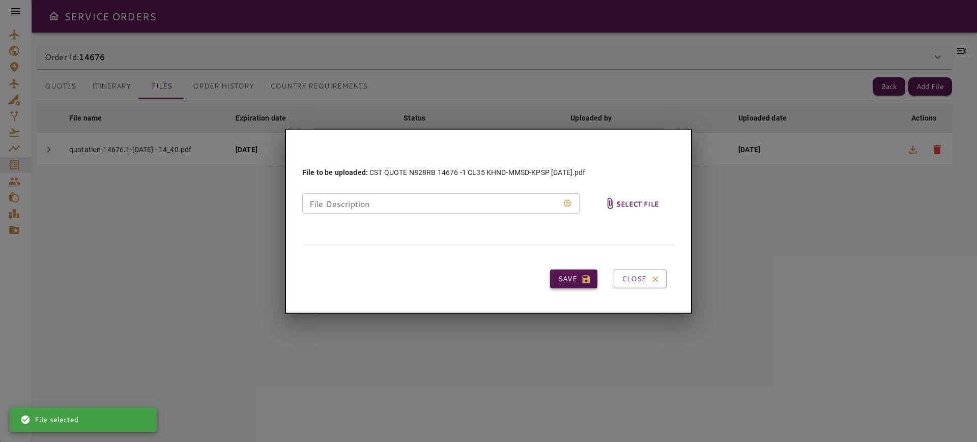
click at [581, 279] on icon "button" at bounding box center [586, 279] width 10 height 10
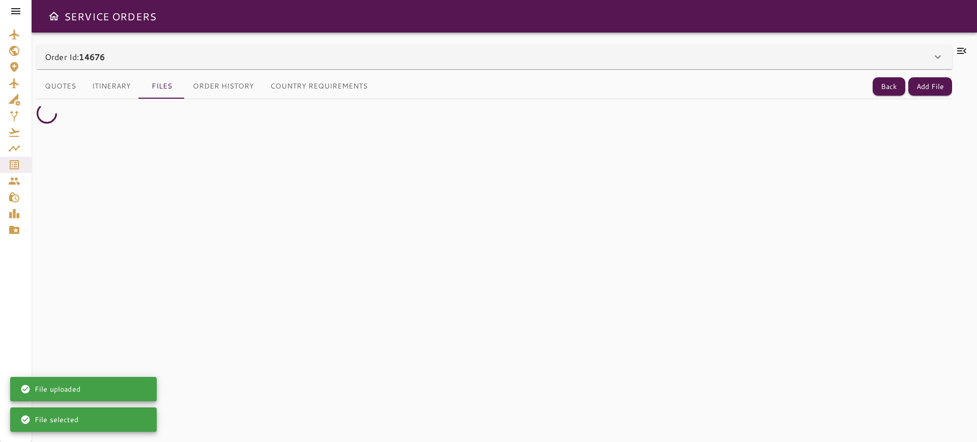
click at [960, 52] on icon at bounding box center [962, 51] width 12 height 12
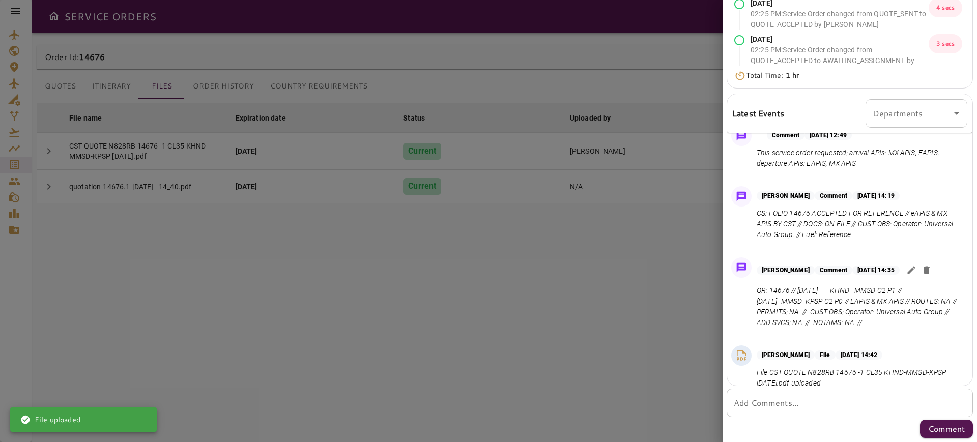
scroll to position [26, 0]
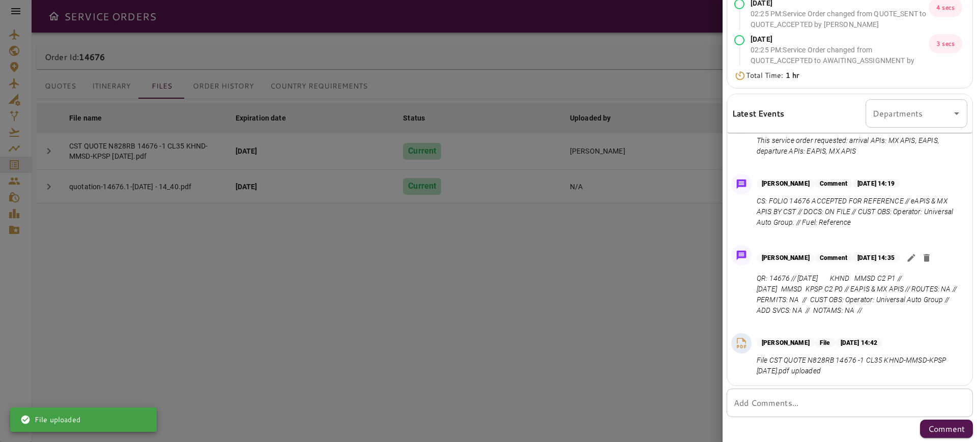
click at [834, 390] on div "* Add Comments..." at bounding box center [850, 403] width 246 height 28
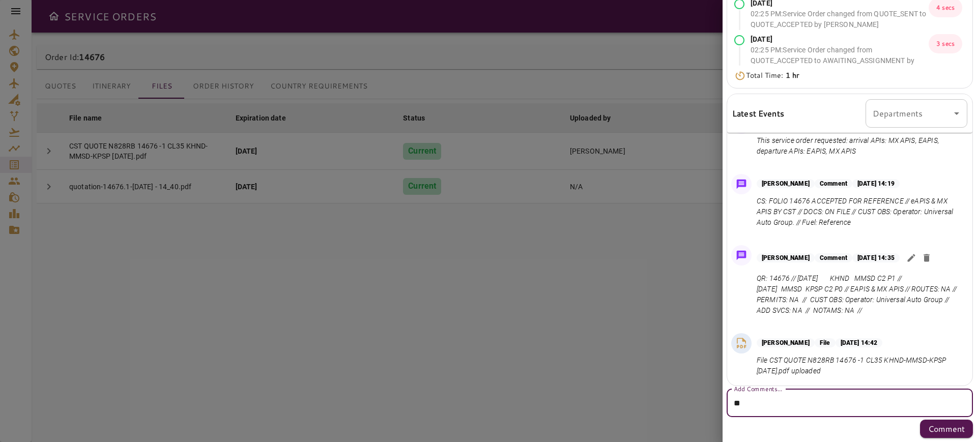
type textarea "*"
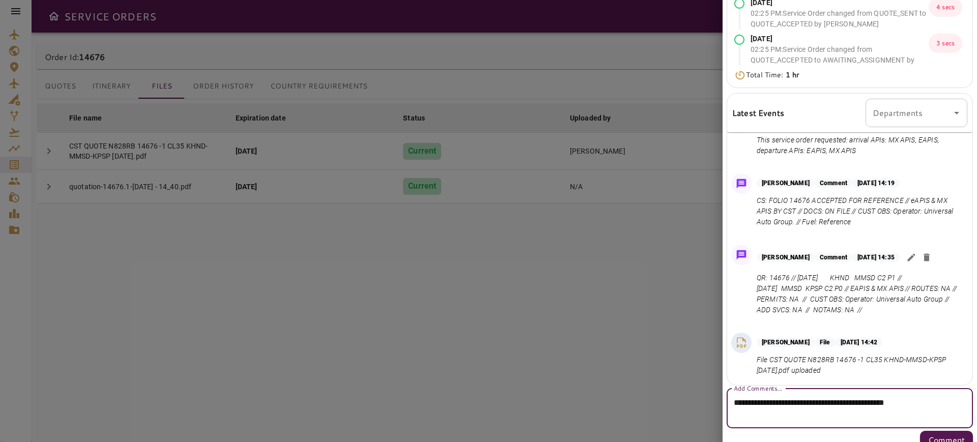
scroll to position [221, 0]
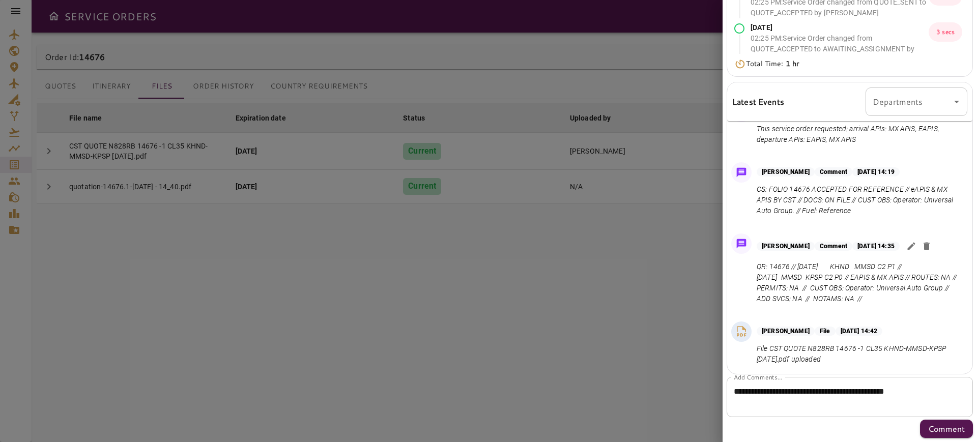
drag, startPoint x: 884, startPoint y: 212, endPoint x: 830, endPoint y: 212, distance: 53.4
click at [830, 212] on p "CS: FOLIO 14676 ACCEPTED FOR REFERENCE // eAPIS & MX APIS BY CST // DOCS: ON FI…" at bounding box center [860, 200] width 207 height 32
copy p "Fuel: Reference"
click at [747, 399] on textarea "**********" at bounding box center [845, 397] width 222 height 23
type textarea "**********"
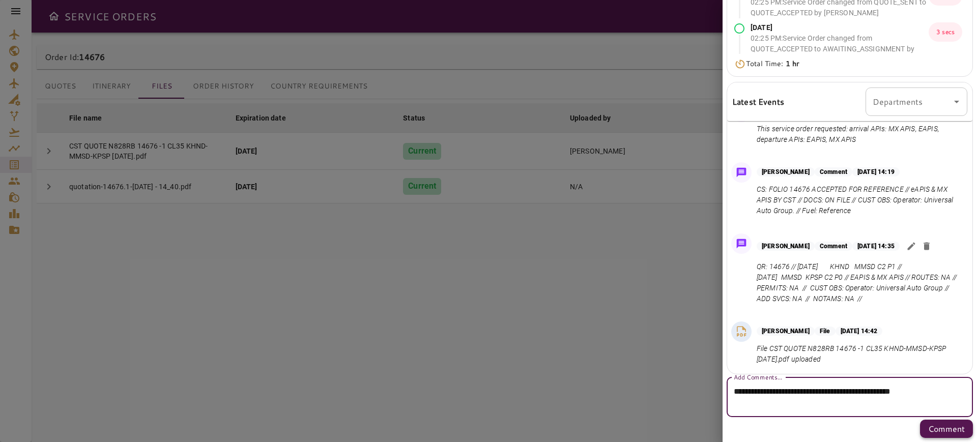
click at [931, 428] on p "Comment" at bounding box center [946, 429] width 37 height 12
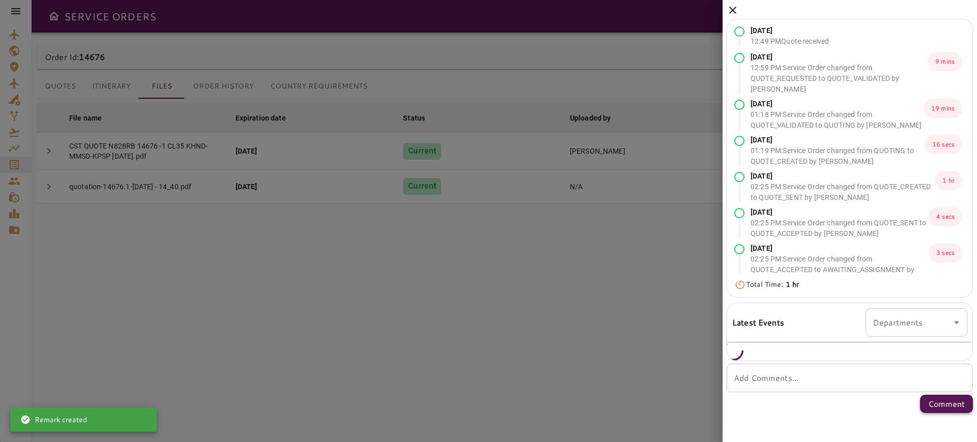
scroll to position [0, 0]
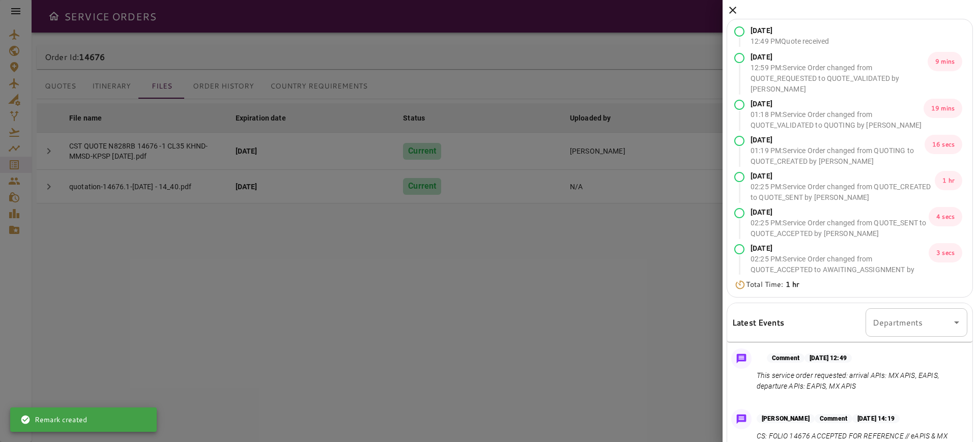
click at [738, 5] on icon at bounding box center [733, 10] width 12 height 12
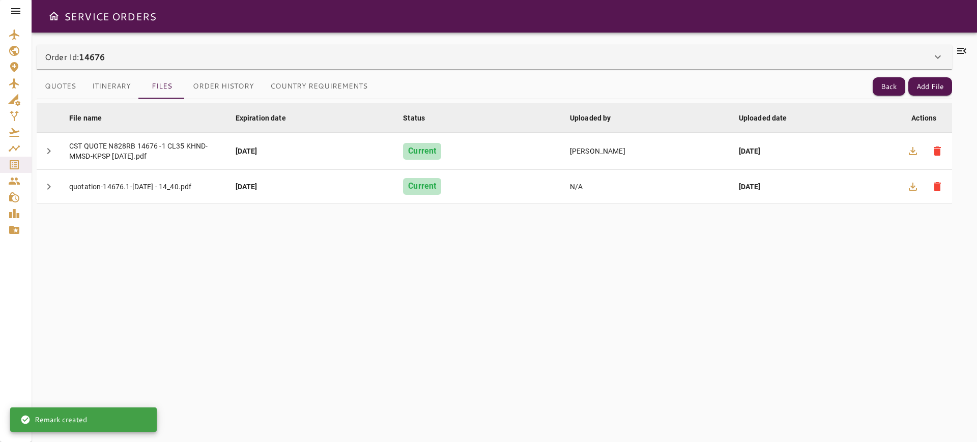
click at [63, 85] on button "Quotes" at bounding box center [60, 86] width 47 height 24
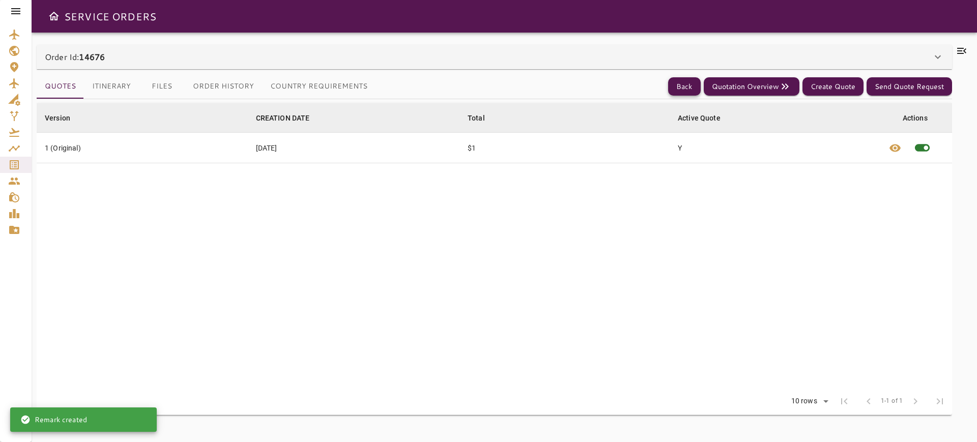
click at [684, 93] on button "Back" at bounding box center [684, 86] width 33 height 19
